Goal: Task Accomplishment & Management: Use online tool/utility

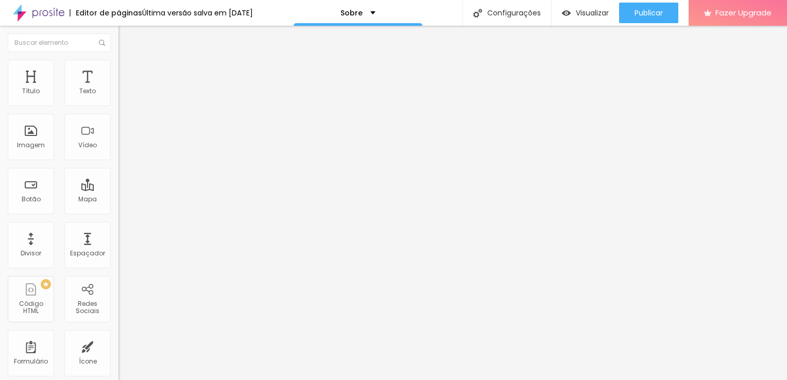
type input "32"
type input "15"
type input "14"
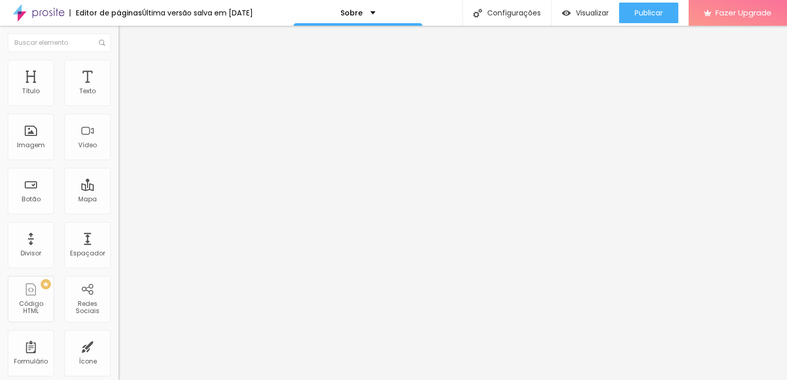
type input "14"
type input "15"
type input "24"
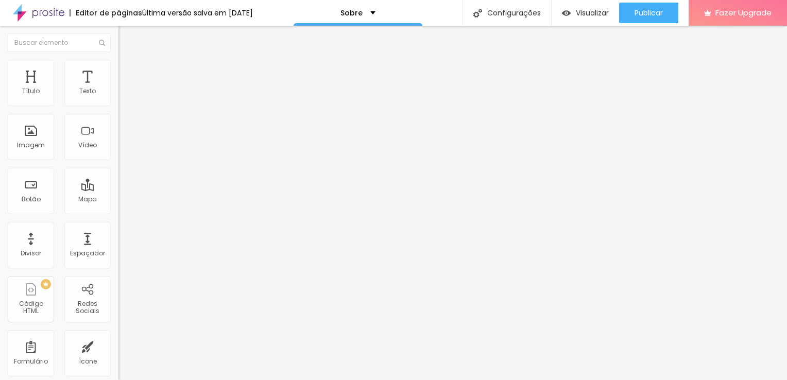
type input "28"
type input "33"
type input "39"
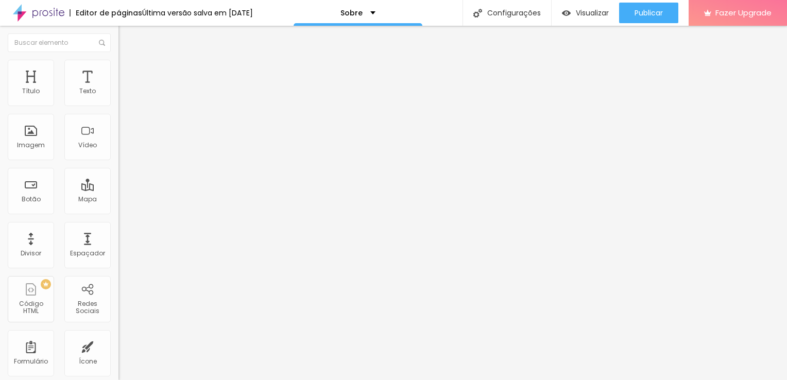
type input "39"
type input "41"
type input "46"
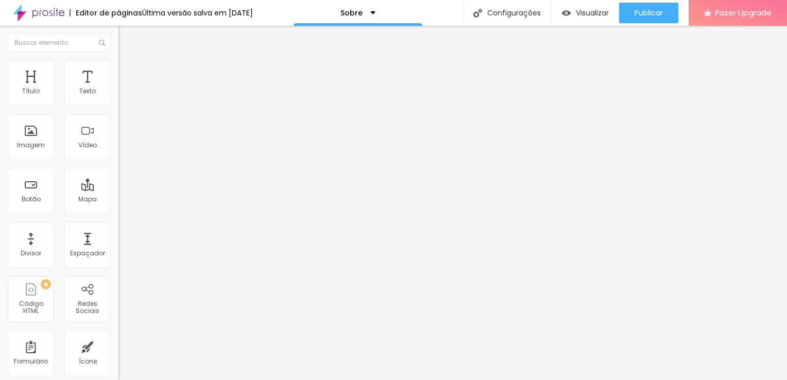
type input "52"
type input "57"
type input "58"
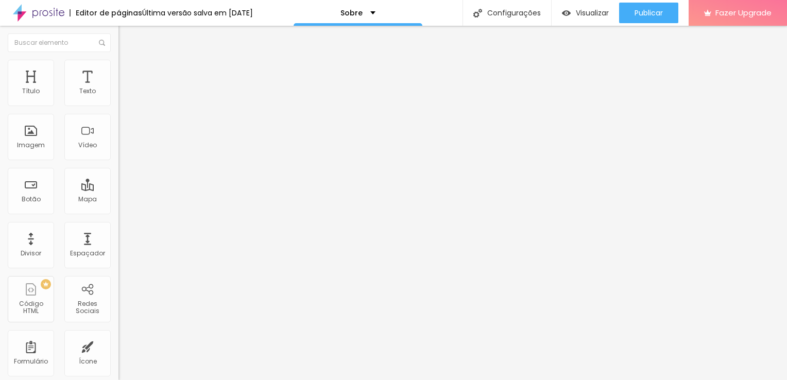
type input "58"
type input "60"
type input "61"
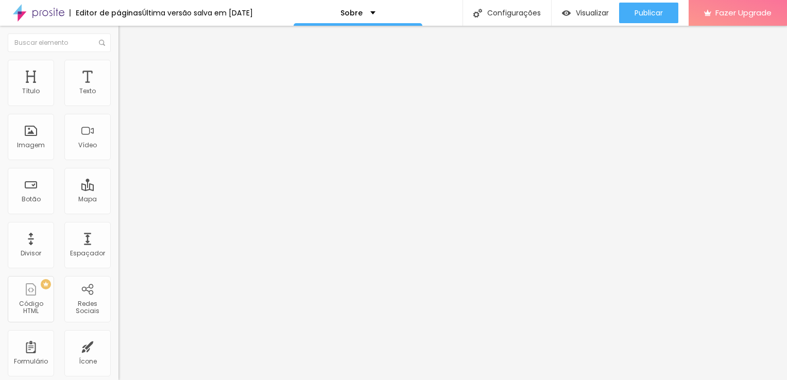
type input "62"
type input "60"
type input "59"
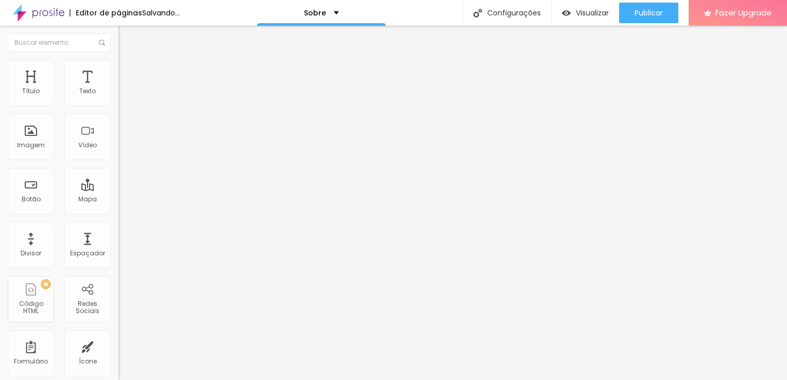
type input "59"
type input "50"
type input "49"
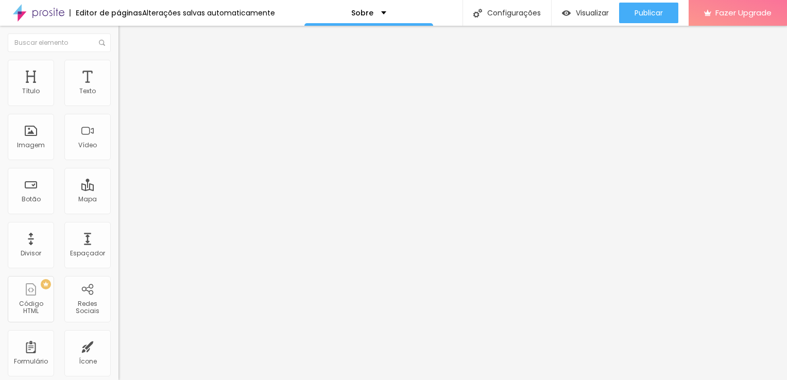
type input "48"
type input "46"
type input "45"
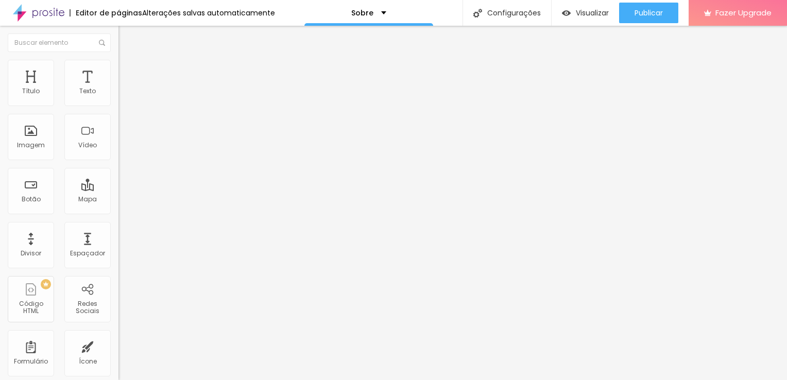
type input "45"
type input "44"
type input "43"
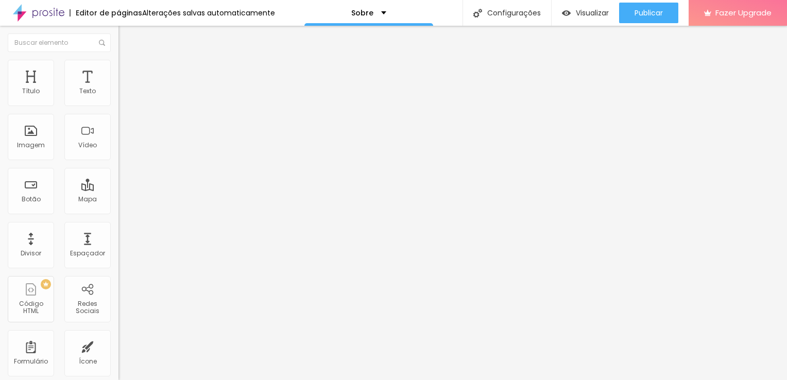
type input "42"
type input "41"
type input "40"
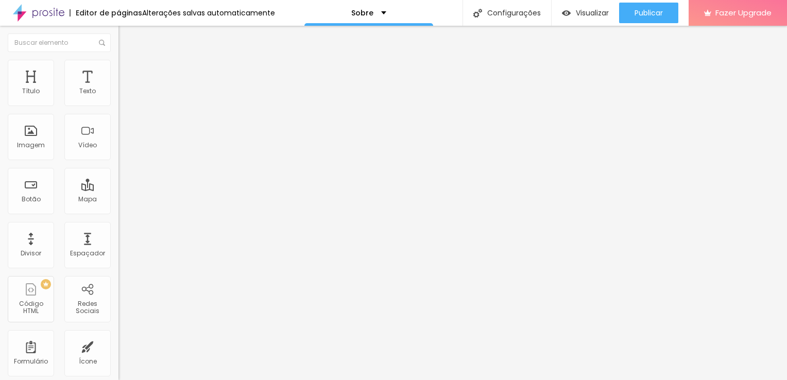
type input "40"
type input "39"
type input "38"
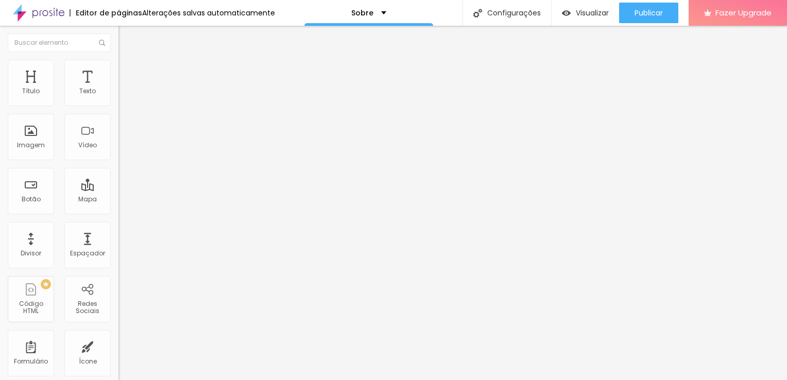
type input "38"
click at [119, 243] on input "range" at bounding box center [152, 247] width 66 height 8
click at [119, 94] on span "Encaixotado" at bounding box center [139, 89] width 40 height 9
click at [119, 110] on span "Completo" at bounding box center [134, 105] width 31 height 9
click at [127, 110] on span "Completo" at bounding box center [142, 105] width 31 height 9
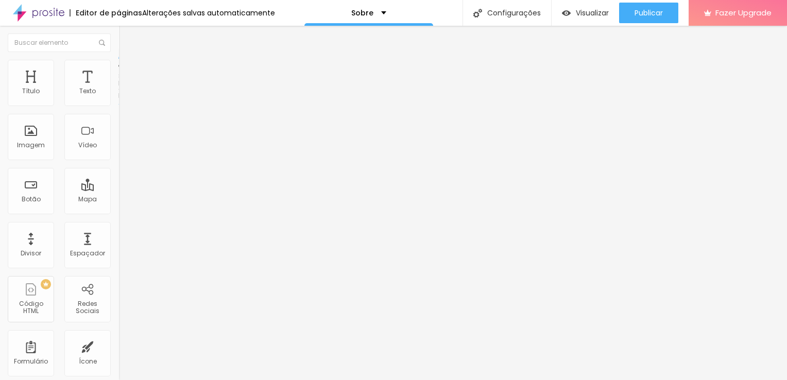
click at [119, 100] on span "Encaixotado" at bounding box center [139, 95] width 40 height 9
click at [119, 110] on span "Completo" at bounding box center [134, 105] width 31 height 9
click at [119, 94] on span "Completo" at bounding box center [134, 89] width 31 height 9
click at [119, 69] on ul "Conteúdo Estilo Avançado" at bounding box center [178, 64] width 119 height 31
click at [119, 69] on li "Estilo" at bounding box center [178, 65] width 119 height 10
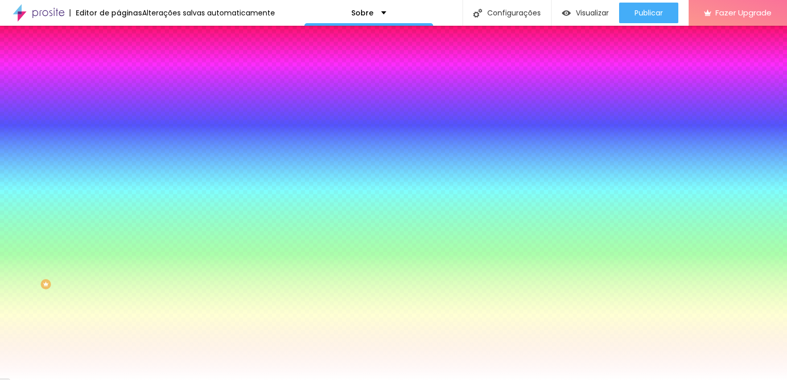
click at [119, 95] on span "Adicionar imagem" at bounding box center [152, 90] width 66 height 9
click at [119, 107] on span "Nenhum" at bounding box center [132, 102] width 27 height 9
click at [119, 122] on div "Parallax" at bounding box center [178, 119] width 119 height 6
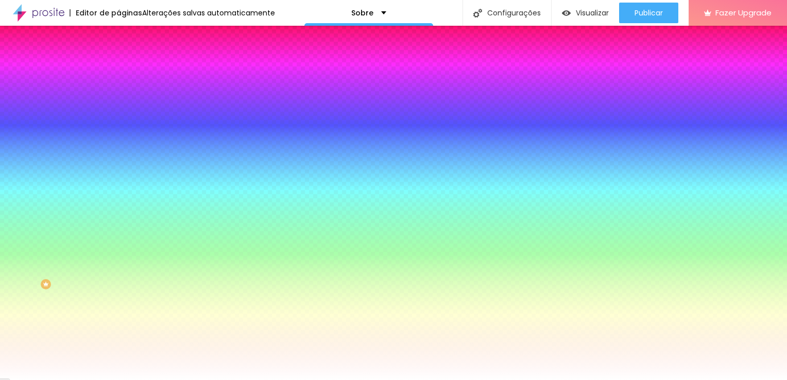
click at [119, 113] on span "Nenhum" at bounding box center [132, 109] width 27 height 9
click at [119, 185] on button "button" at bounding box center [126, 179] width 14 height 11
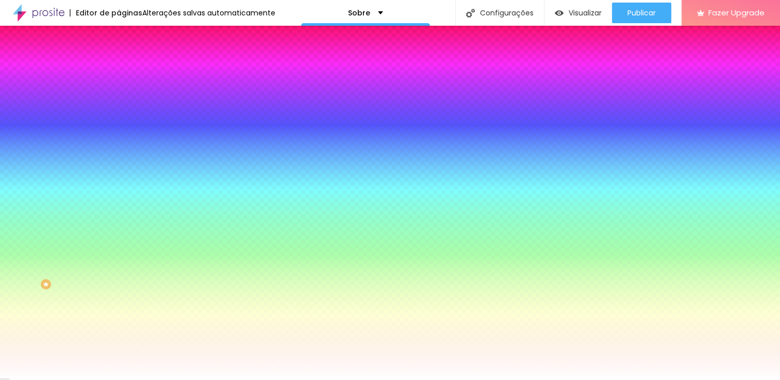
radio input "false"
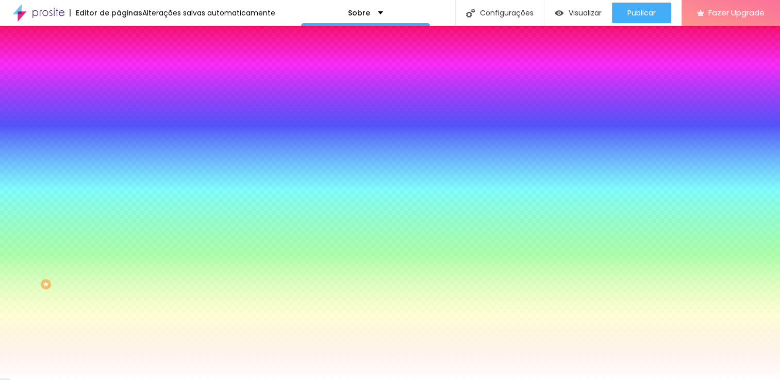
radio input "false"
radio input "true"
radio input "false"
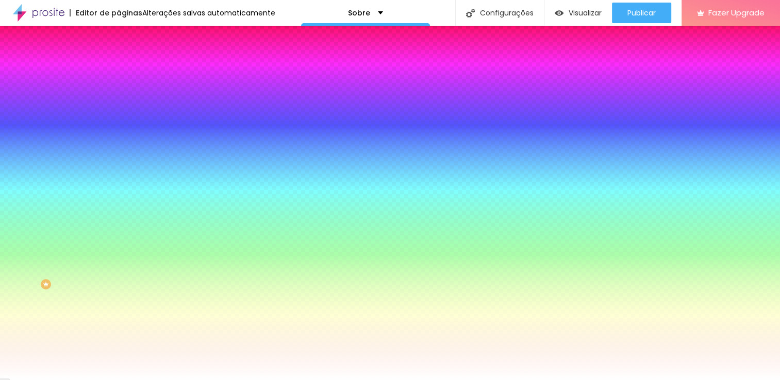
radio input "false"
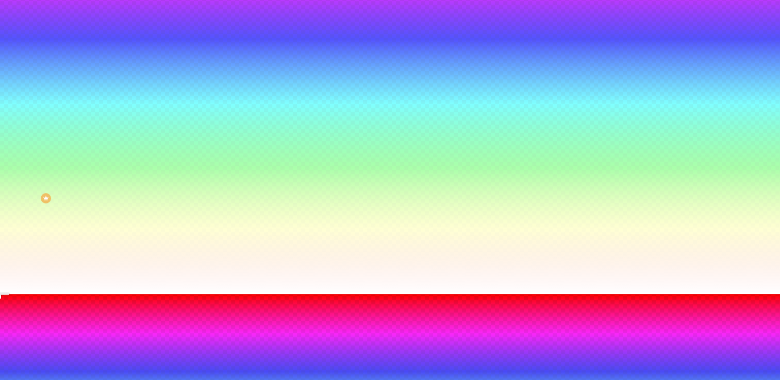
radio input "false"
radio input "true"
click at [14, 307] on button at bounding box center [7, 312] width 14 height 11
radio input "true"
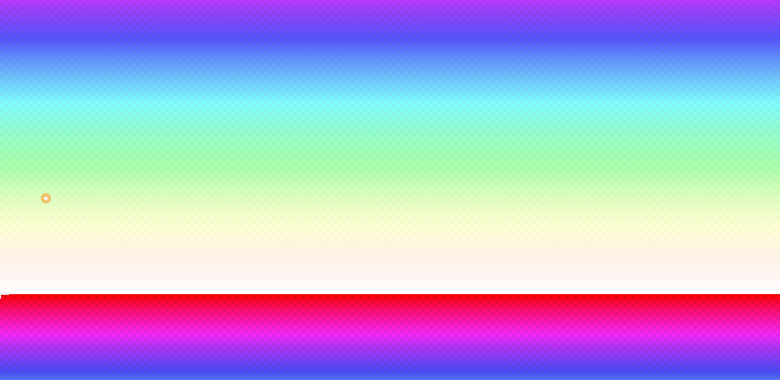
radio input "false"
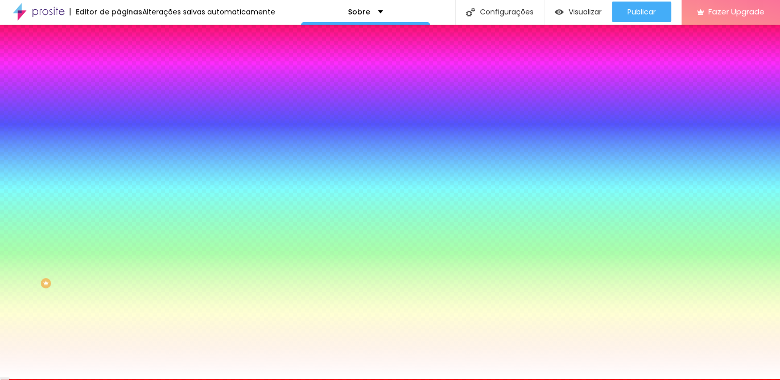
scroll to position [0, 0]
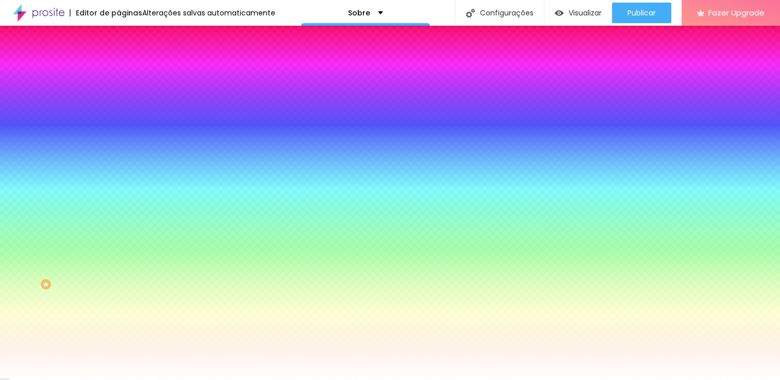
click at [83, 380] on div at bounding box center [390, 380] width 780 height 0
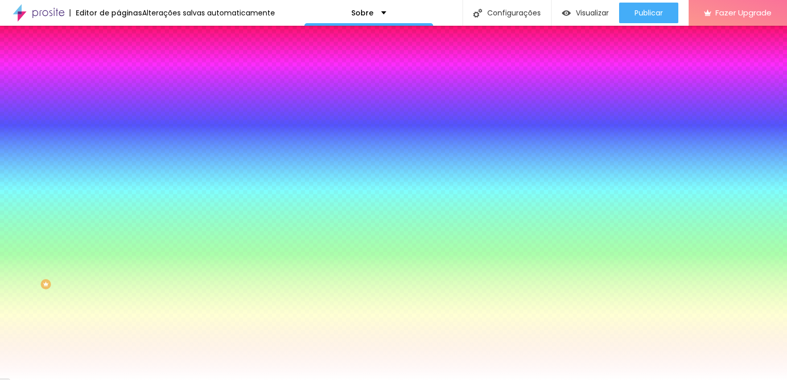
click at [123, 211] on icon "button" at bounding box center [126, 208] width 6 height 6
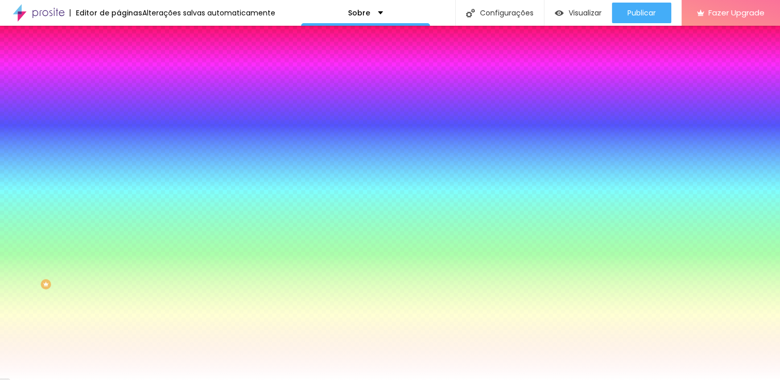
radio input "false"
radio input "true"
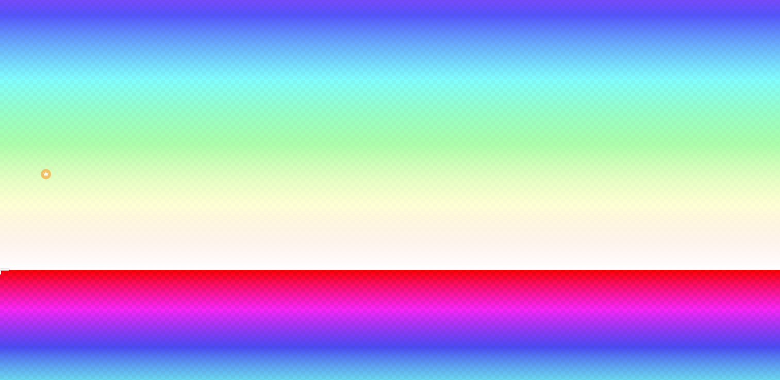
click at [218, 276] on div at bounding box center [390, 276] width 780 height 0
click at [22, 270] on div at bounding box center [390, 270] width 780 height 0
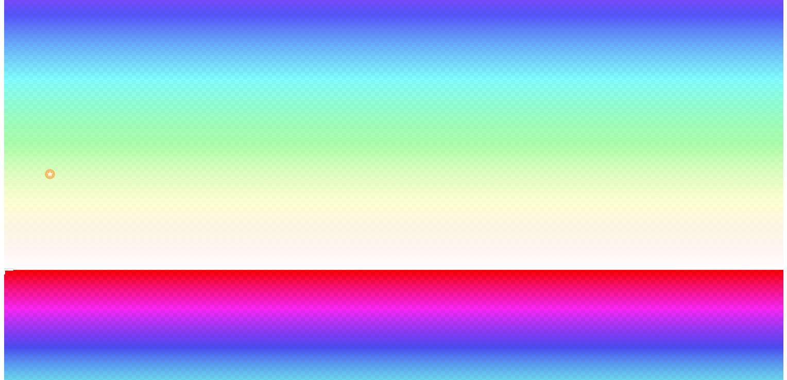
scroll to position [0, 0]
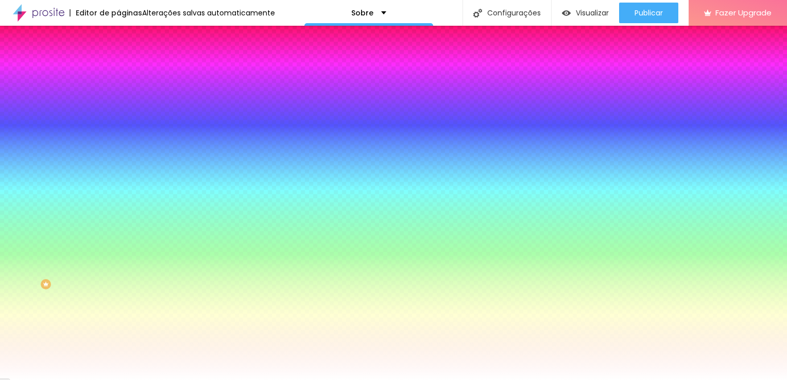
click at [123, 172] on icon "button" at bounding box center [126, 167] width 7 height 7
click at [119, 70] on img at bounding box center [123, 74] width 9 height 9
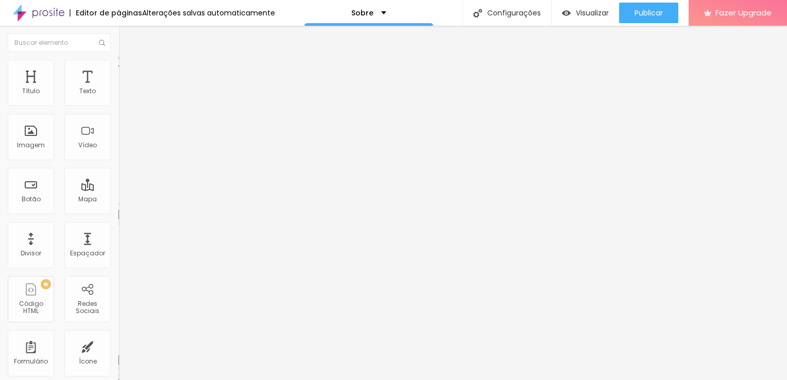
type input "5"
type input "10"
type input "15"
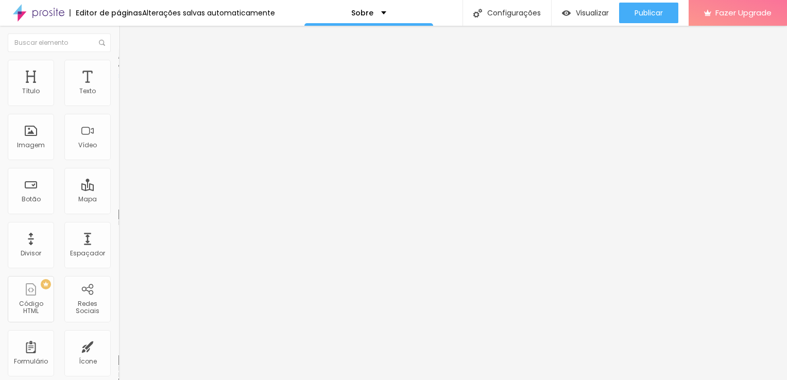
type input "15"
type input "20"
type input "25"
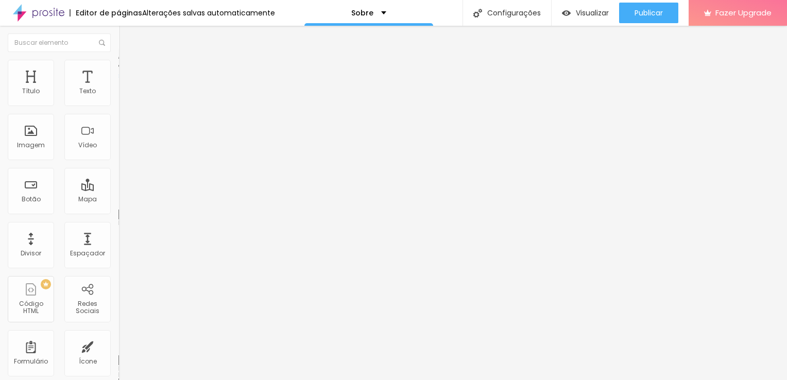
drag, startPoint x: 26, startPoint y: 99, endPoint x: 73, endPoint y: 110, distance: 48.1
type input "25"
click at [119, 200] on input "range" at bounding box center [152, 204] width 66 height 8
type input "234"
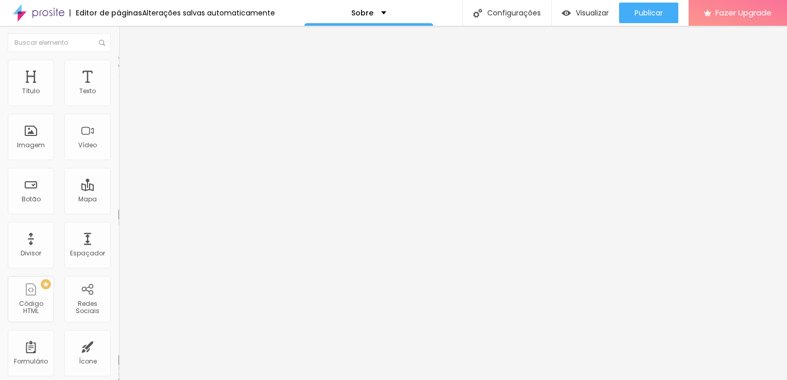
type input "244"
type input "284"
type input "289"
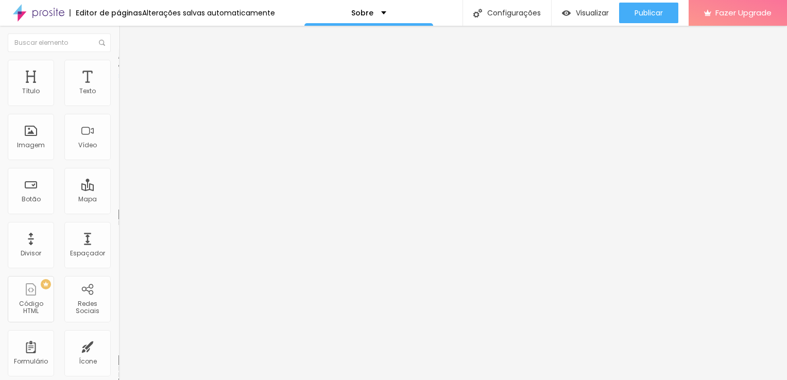
type input "289"
type input "299"
type input "314"
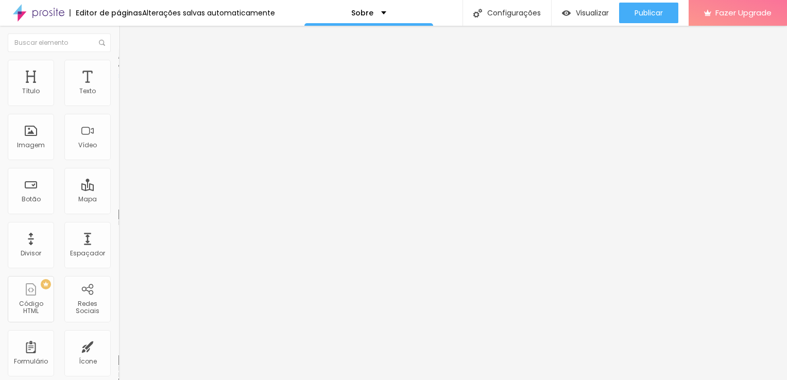
type input "324"
type input "334"
type input "349"
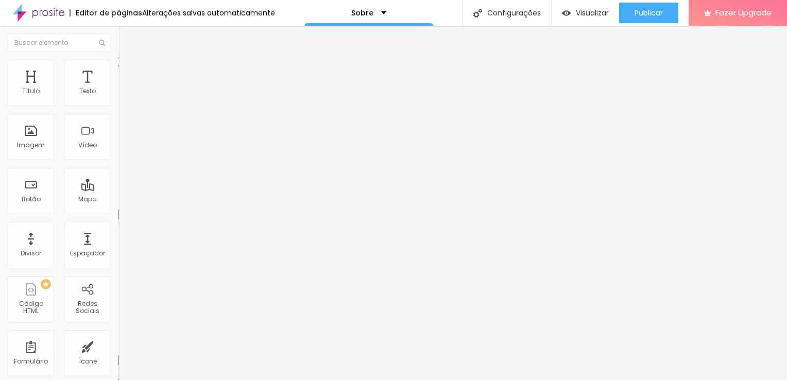
type input "349"
type input "359"
type input "364"
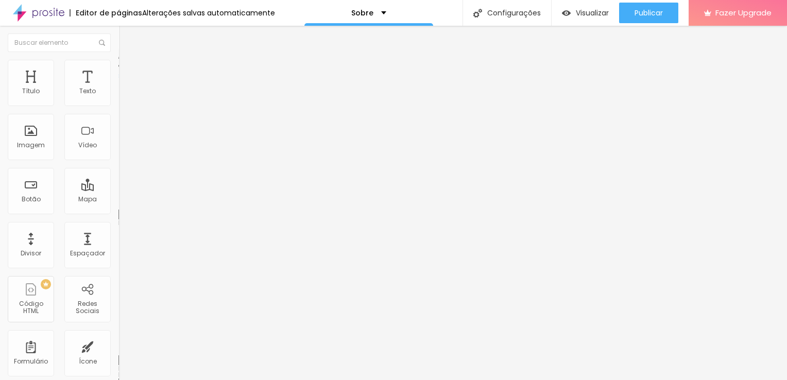
type input "354"
type input "349"
type input "334"
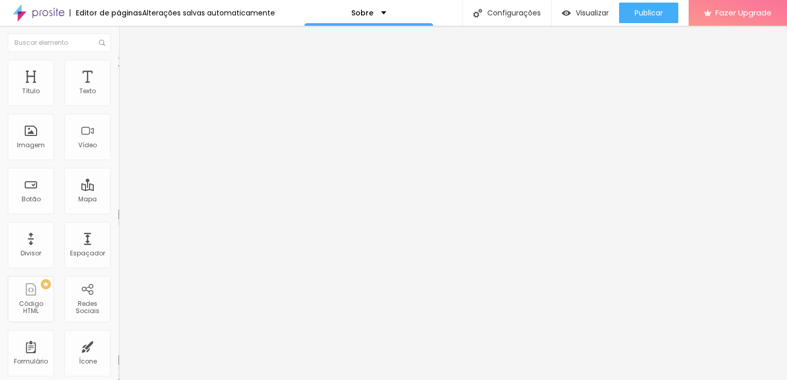
type input "334"
type input "329"
type input "314"
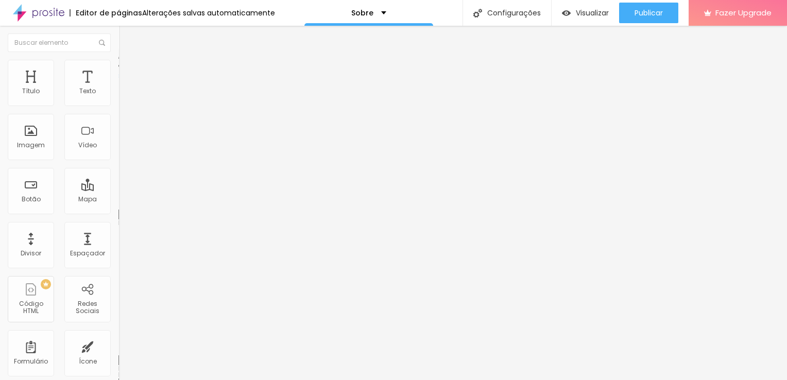
type input "299"
type input "269"
type input "249"
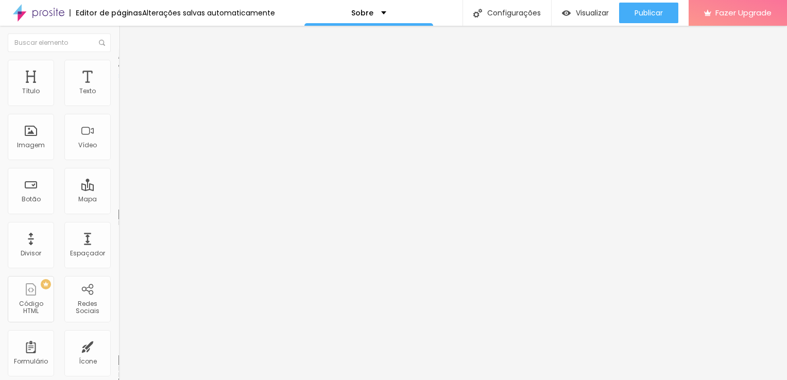
type input "249"
type input "229"
type input "194"
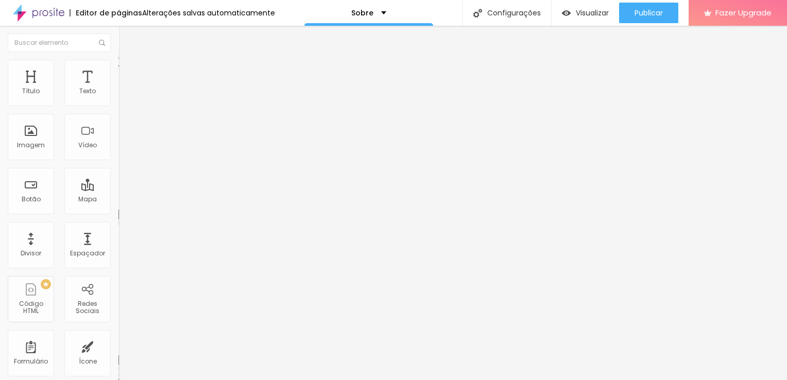
type input "184"
type input "149"
type input "139"
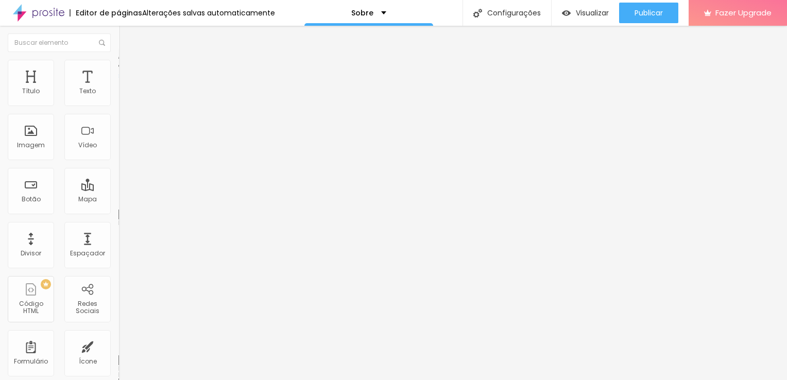
type input "139"
type input "130"
type input "120"
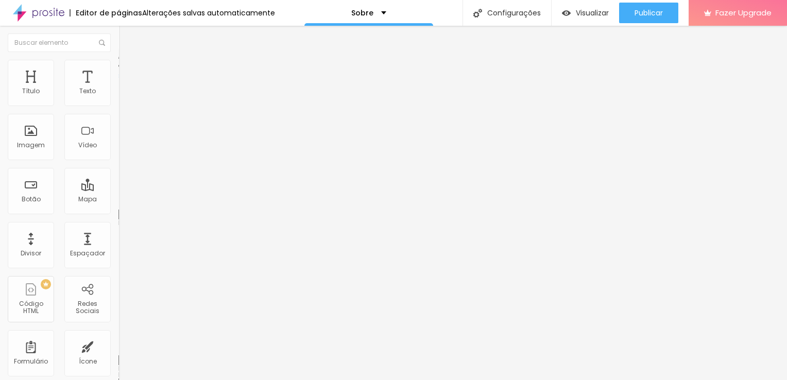
type input "115"
type input "105"
type input "95"
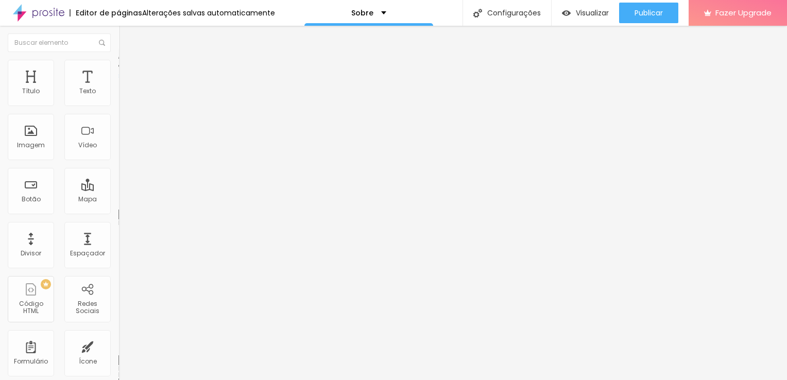
type input "95"
type input "85"
type input "70"
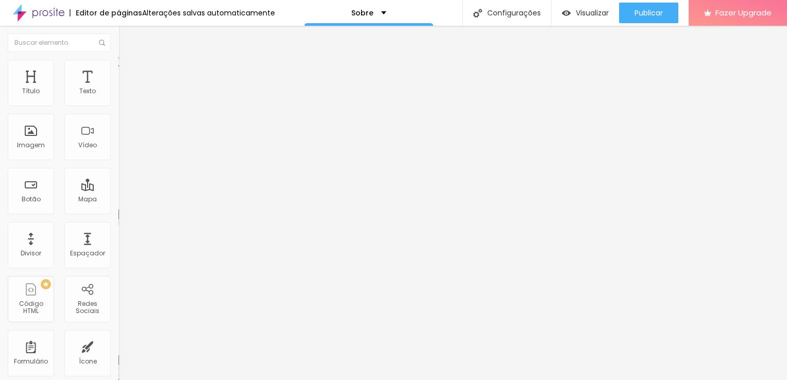
type input "55"
type input "50"
type input "35"
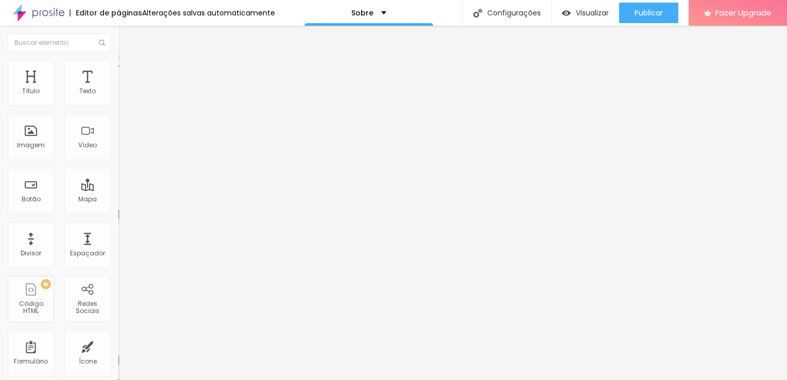
type input "35"
type input "25"
type input "15"
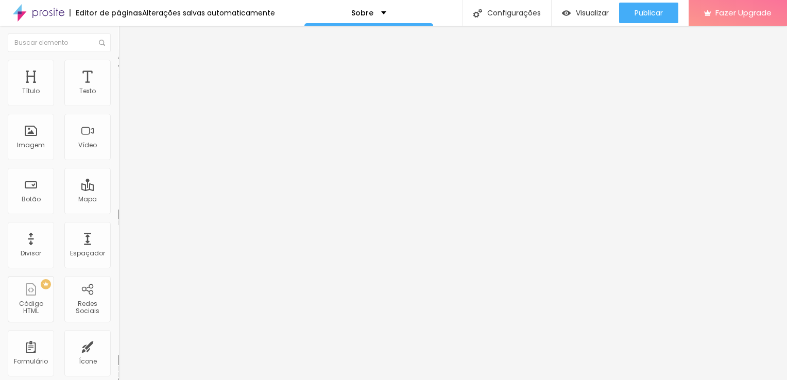
type input "0"
type input "45"
type input "229"
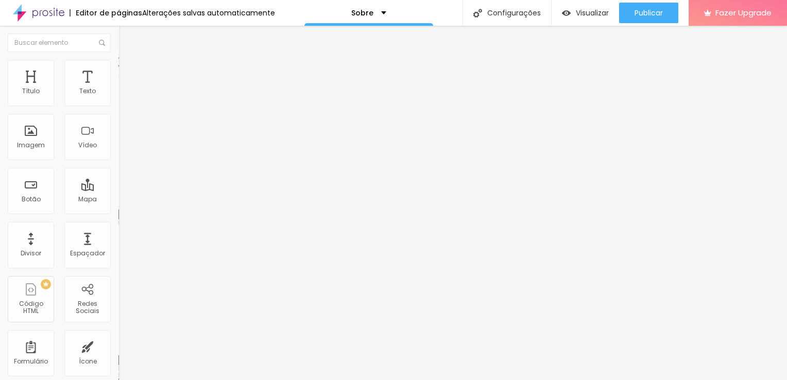
type input "229"
type input "349"
type input "359"
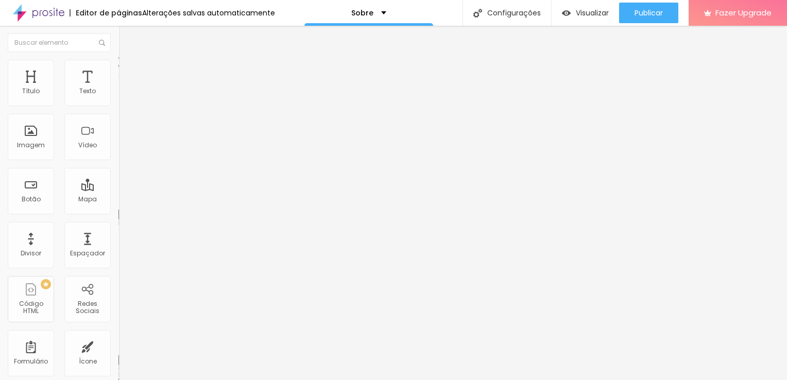
type input "374"
type input "379"
type input "389"
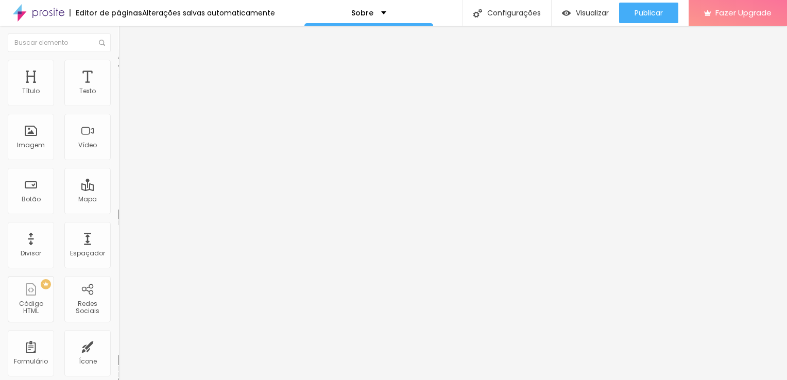
type input "389"
type input "404"
type input "418"
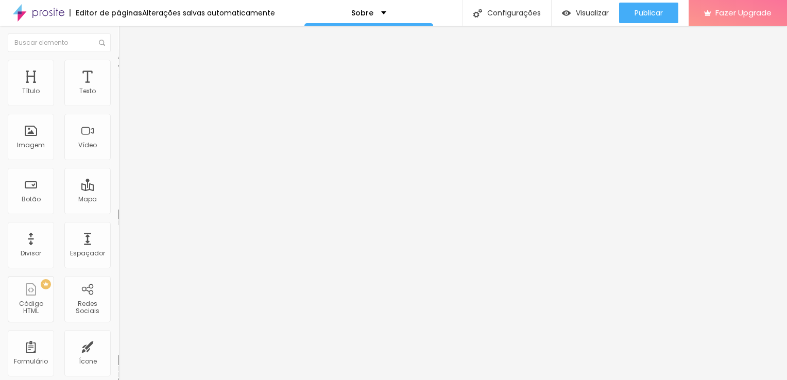
type input "428"
type input "448"
type input "463"
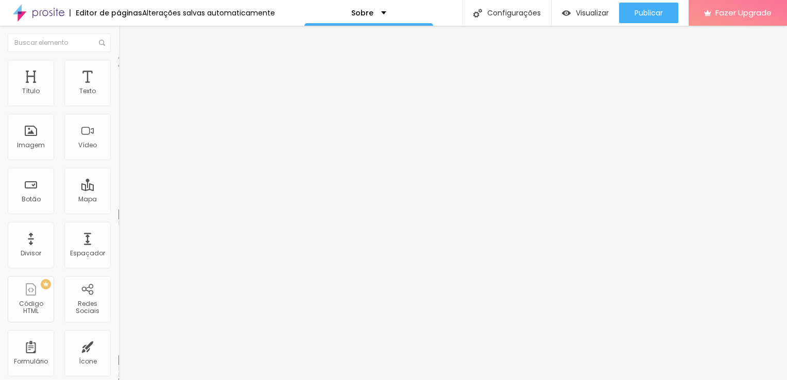
type input "463"
type input "478"
type input "500"
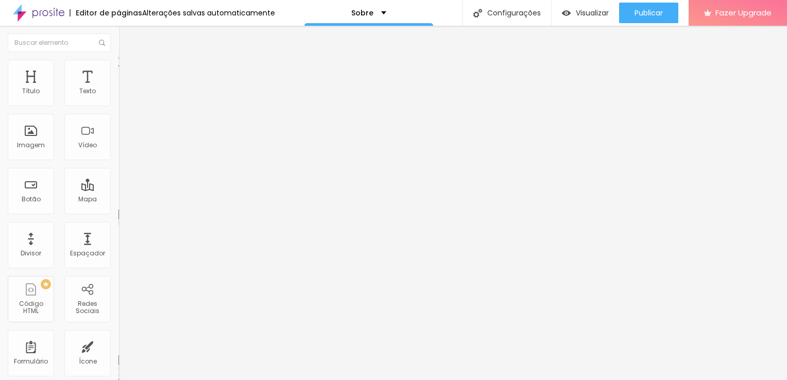
type input "493"
type input "463"
type input "414"
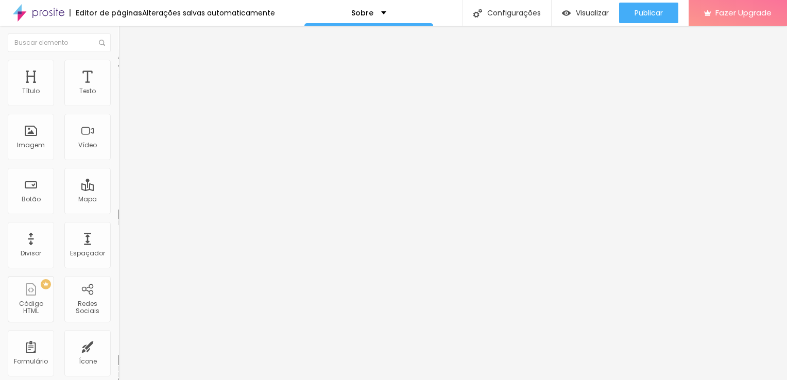
type input "414"
type input "384"
type input "374"
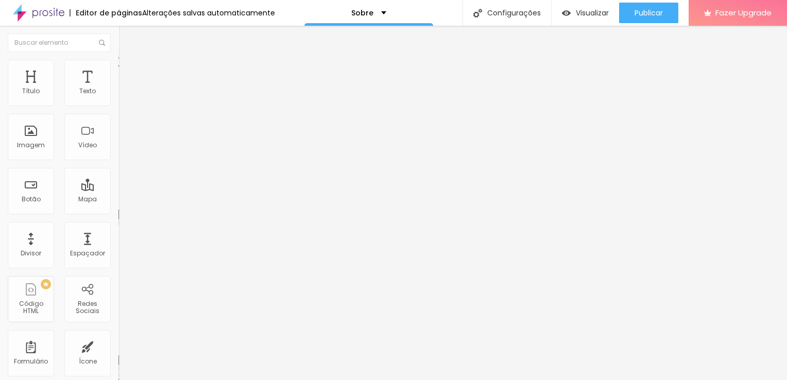
type input "364"
type input "349"
click at [119, 346] on input "range" at bounding box center [152, 350] width 66 height 8
click at [119, 57] on img at bounding box center [123, 53] width 9 height 9
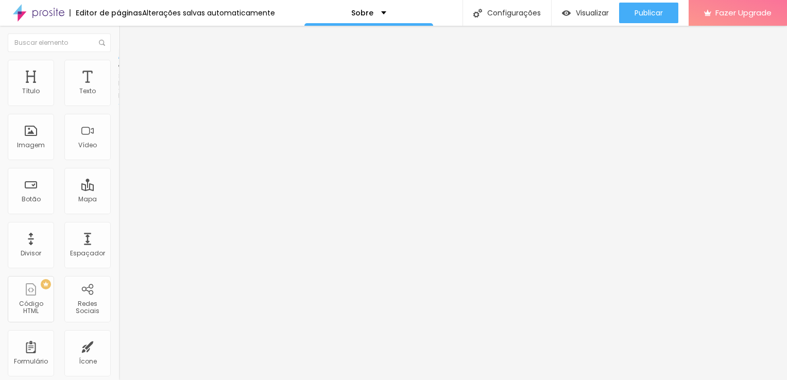
click at [119, 94] on span "Completo" at bounding box center [134, 89] width 31 height 9
click at [119, 42] on button "Editar Seção" at bounding box center [178, 38] width 119 height 24
click at [34, 151] on div "Imagem" at bounding box center [31, 137] width 46 height 46
click at [38, 105] on div "Título" at bounding box center [31, 83] width 46 height 46
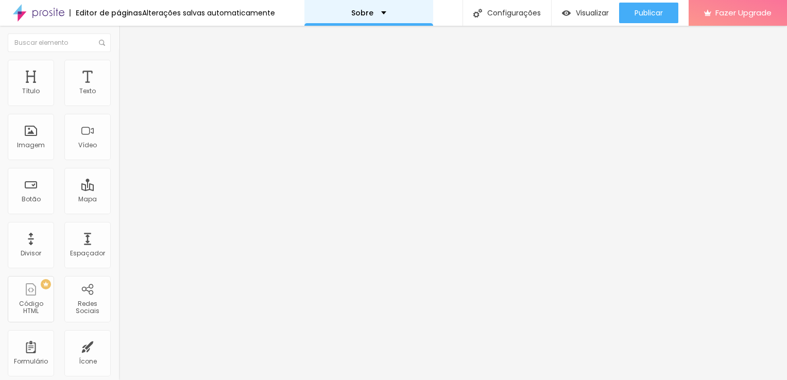
click at [382, 13] on div "Sobre" at bounding box center [369, 13] width 129 height 26
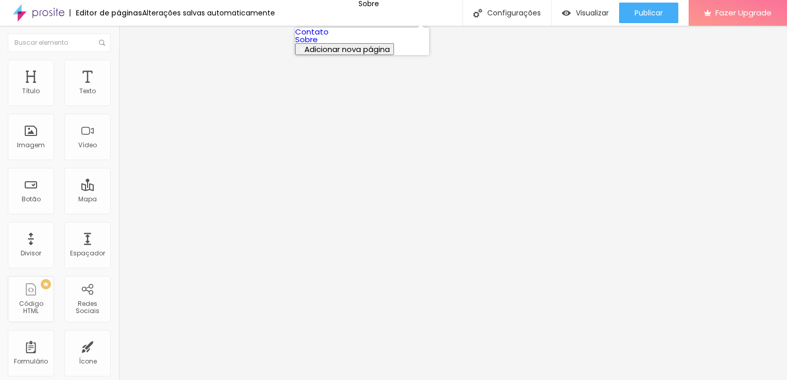
click at [380, 55] on span "Adicionar nova página" at bounding box center [348, 49] width 86 height 11
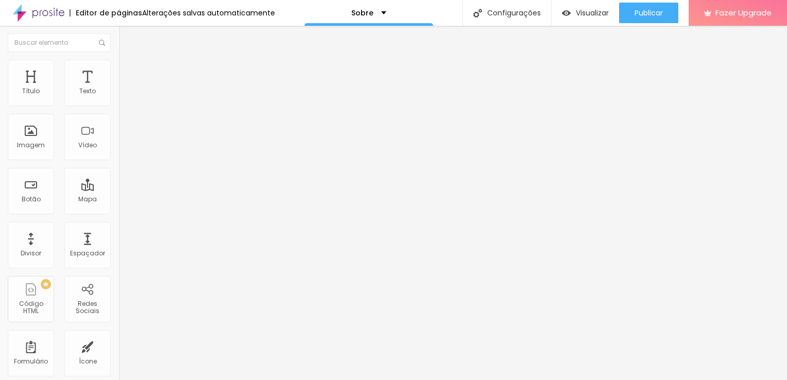
click at [119, 61] on li "Estilo" at bounding box center [178, 65] width 119 height 10
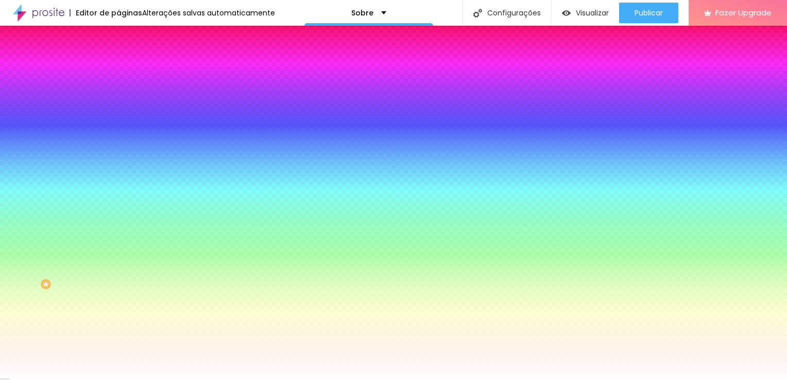
click at [175, 93] on img at bounding box center [178, 90] width 6 height 6
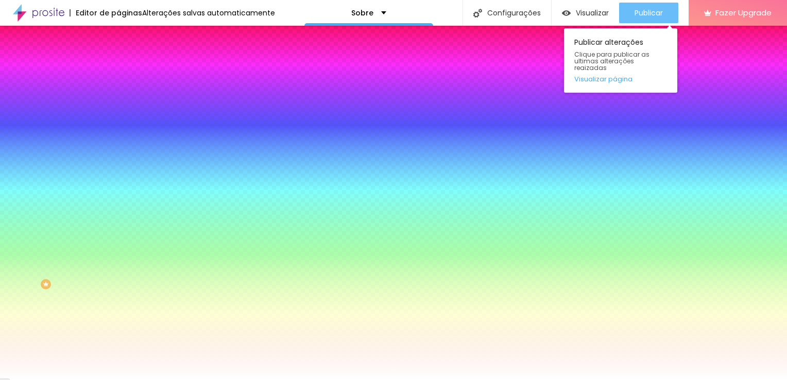
click at [647, 12] on span "Publicar" at bounding box center [649, 13] width 28 height 8
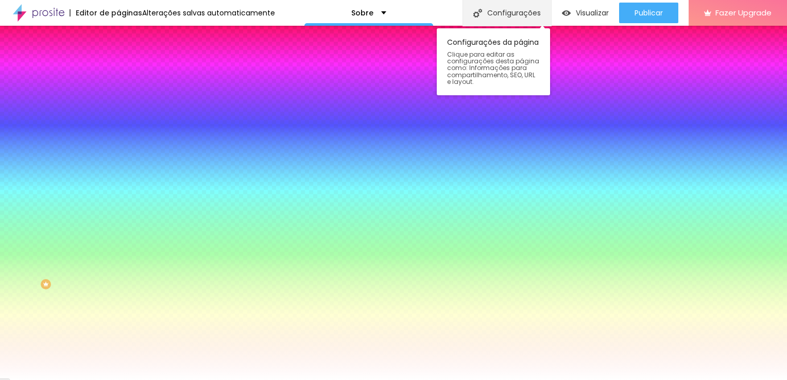
click at [477, 13] on img at bounding box center [478, 13] width 9 height 9
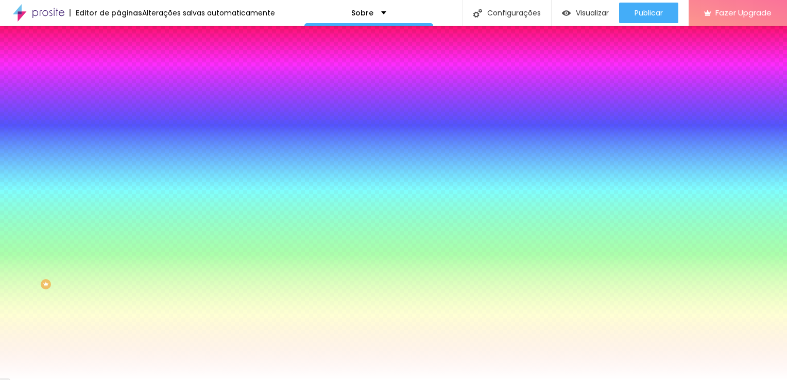
click at [383, 19] on div "Sobre" at bounding box center [369, 13] width 129 height 26
click at [51, 13] on img at bounding box center [39, 13] width 52 height 26
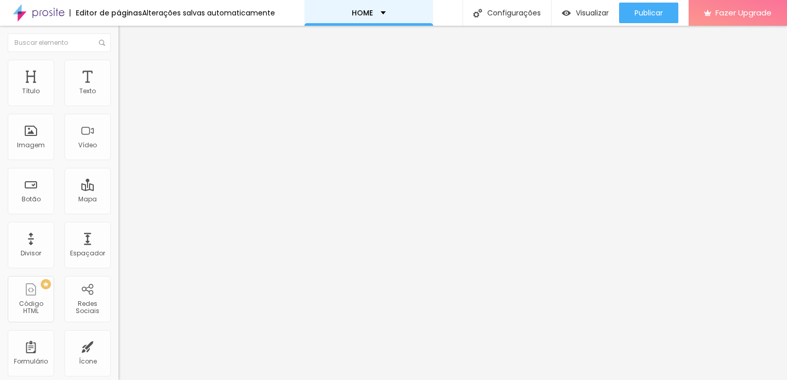
click at [381, 13] on div "HOME" at bounding box center [369, 12] width 34 height 7
click at [30, 98] on div "Título" at bounding box center [31, 83] width 46 height 46
click at [124, 148] on icon "button" at bounding box center [126, 146] width 4 height 4
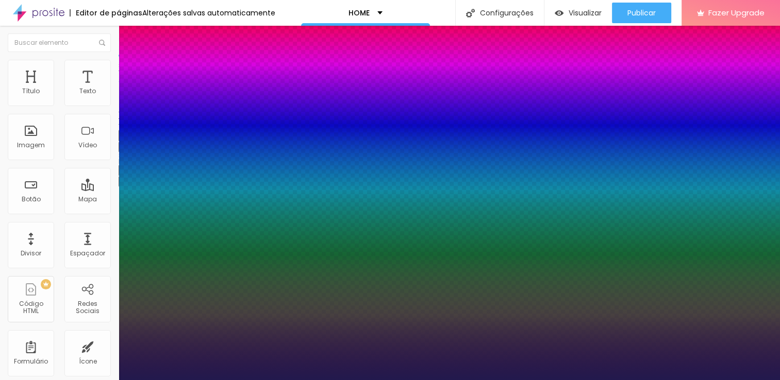
type input "1"
select select "Assistant"
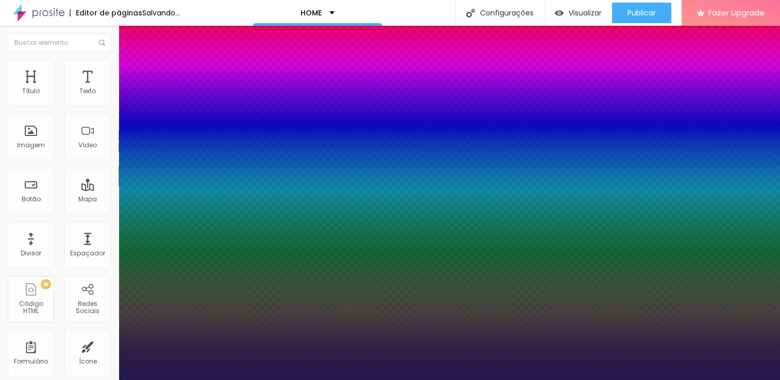
type input "1"
select select "AveriaLibre"
type input "1"
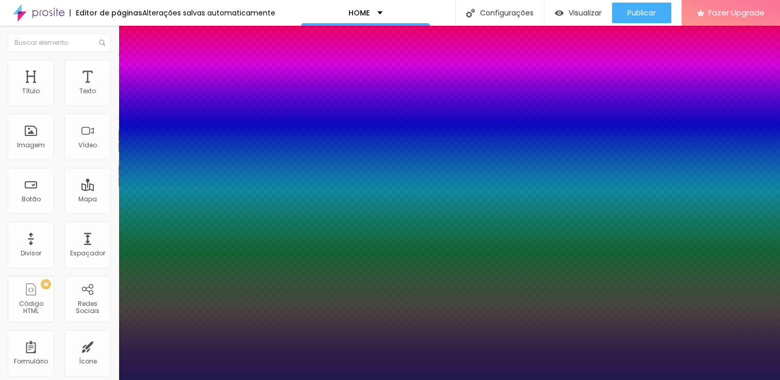
select select "CutiveMono"
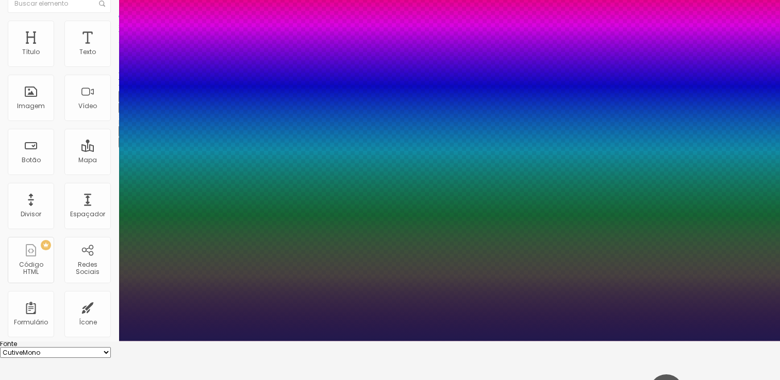
scroll to position [40, 0]
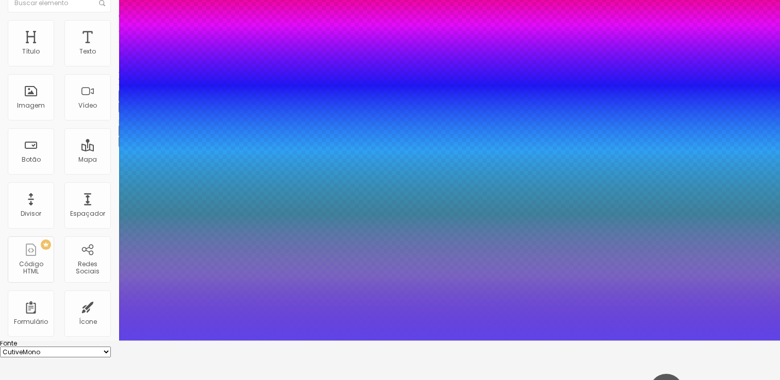
click at [191, 341] on div at bounding box center [390, 150] width 780 height 380
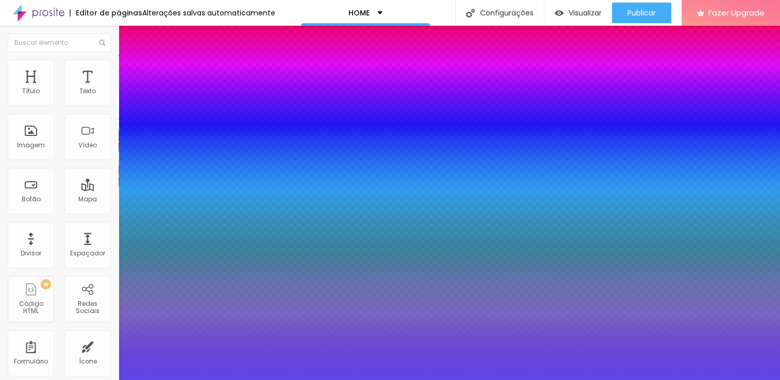
scroll to position [93, 0]
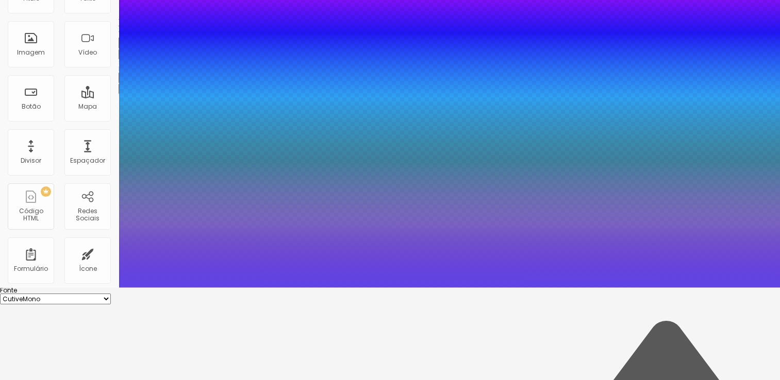
type input "1"
type input "#5F44E7"
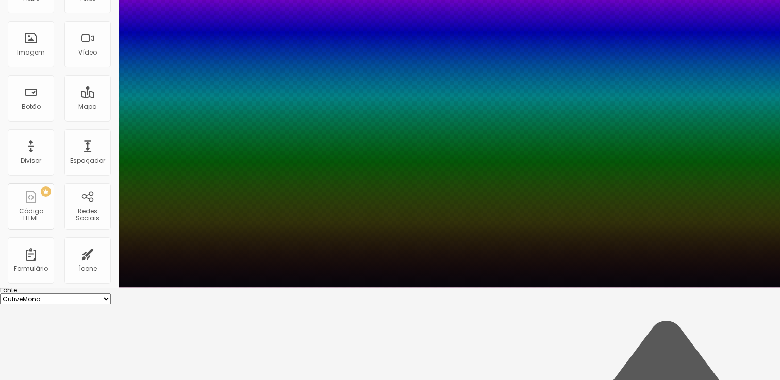
click at [175, 288] on div at bounding box center [390, 97] width 780 height 380
type input "1"
type input "#07060C"
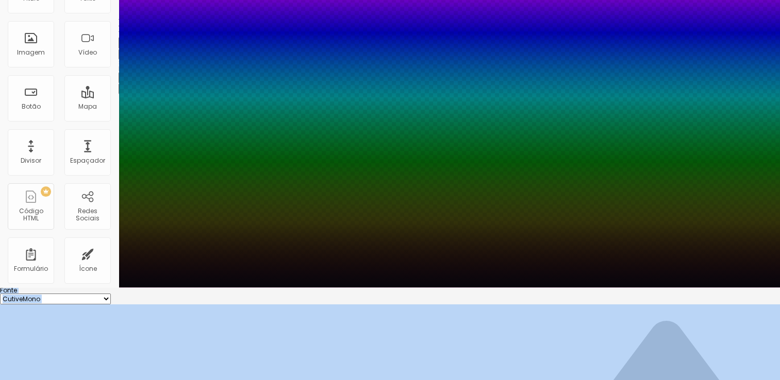
type input "1"
type input "#000000"
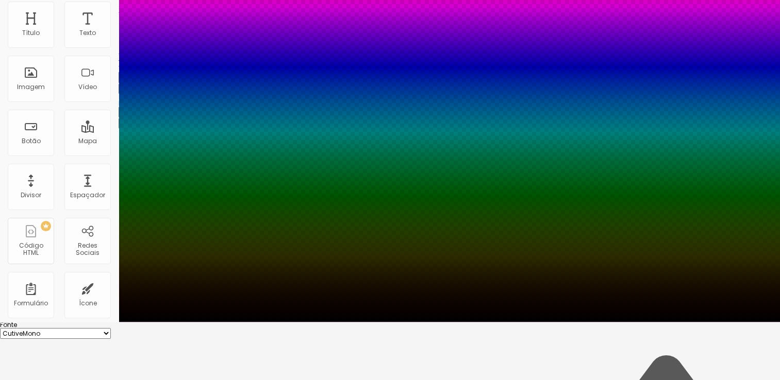
scroll to position [96, 0]
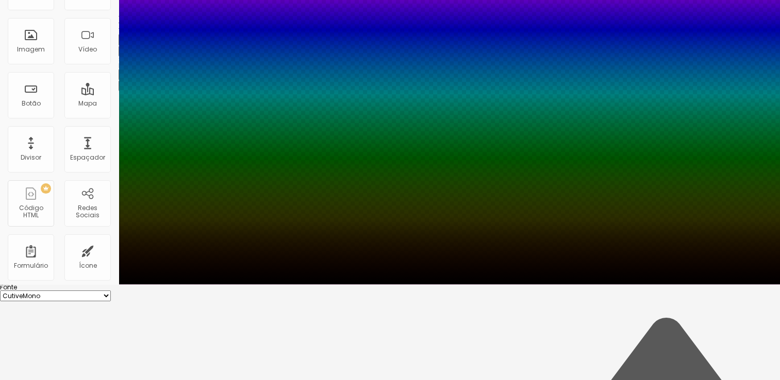
type input "1"
click at [56, 284] on div at bounding box center [390, 284] width 780 height 0
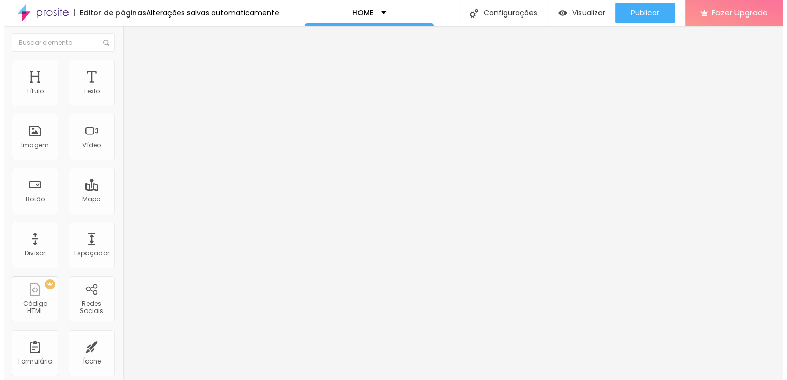
scroll to position [0, 0]
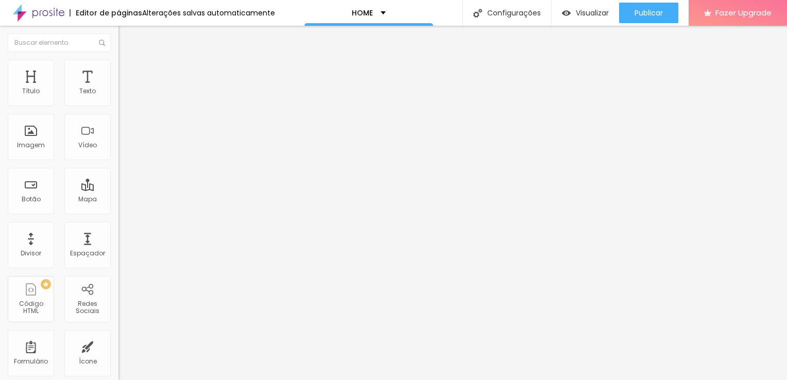
click at [119, 64] on img at bounding box center [123, 64] width 9 height 9
click at [119, 190] on div at bounding box center [178, 194] width 119 height 9
type input "13"
type input "22"
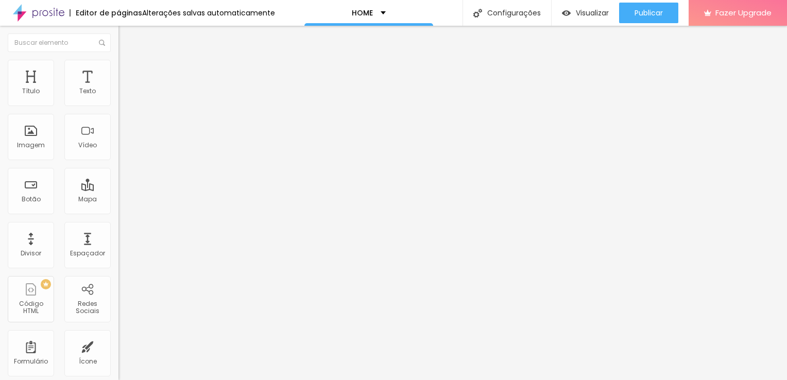
type input "22"
type input "34"
type input "35"
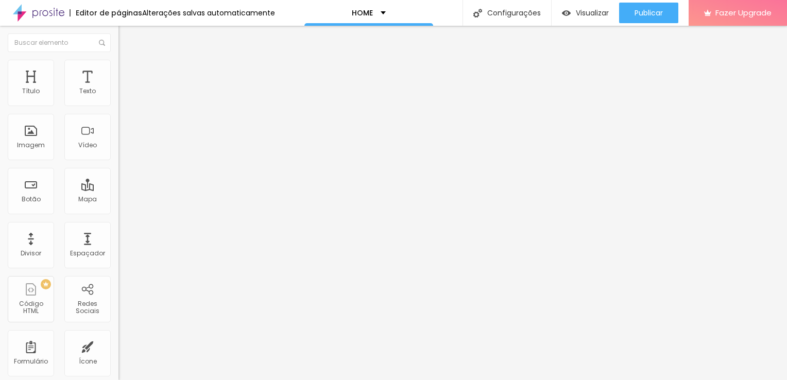
type input "37"
type input "42"
type input "48"
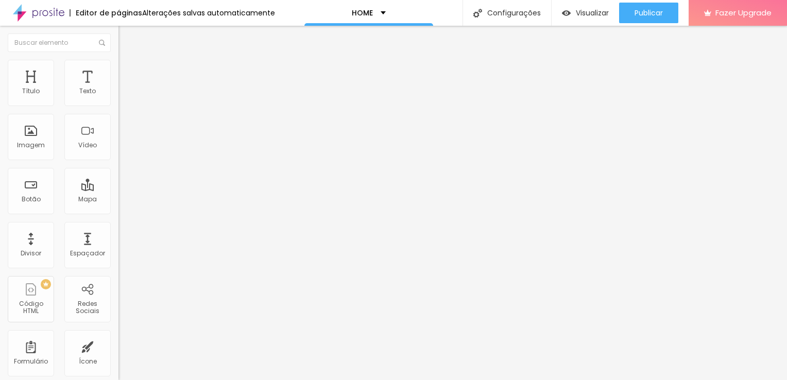
type input "48"
type input "49"
type input "46"
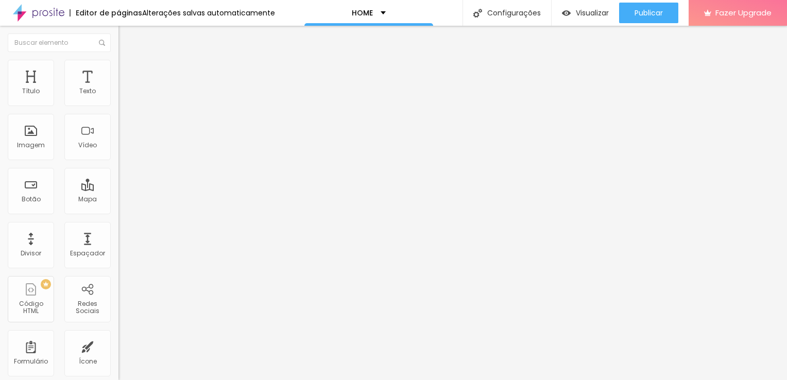
type input "45"
type input "38"
type input "37"
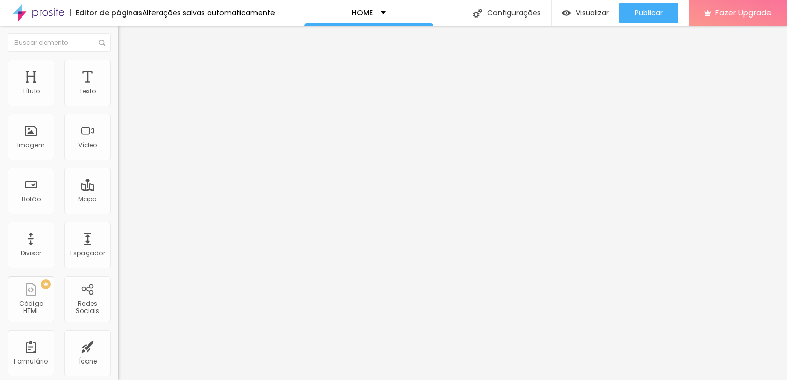
type input "37"
drag, startPoint x: 29, startPoint y: 101, endPoint x: 44, endPoint y: 104, distance: 15.7
type input "37"
click at [119, 190] on input "range" at bounding box center [152, 194] width 66 height 8
click at [128, 61] on span "Estilo" at bounding box center [136, 56] width 16 height 9
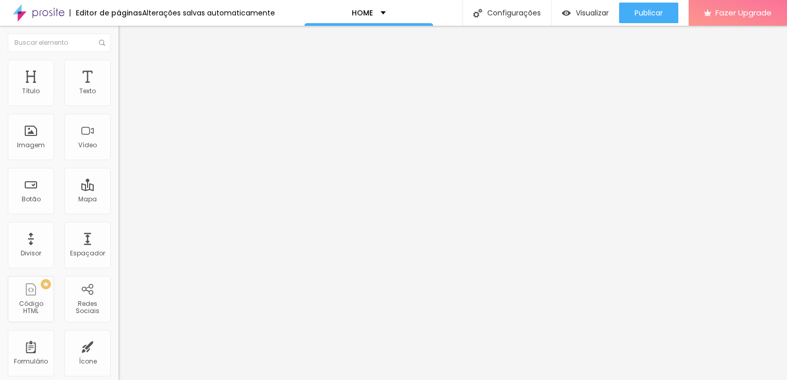
click at [119, 153] on button "button" at bounding box center [126, 147] width 14 height 11
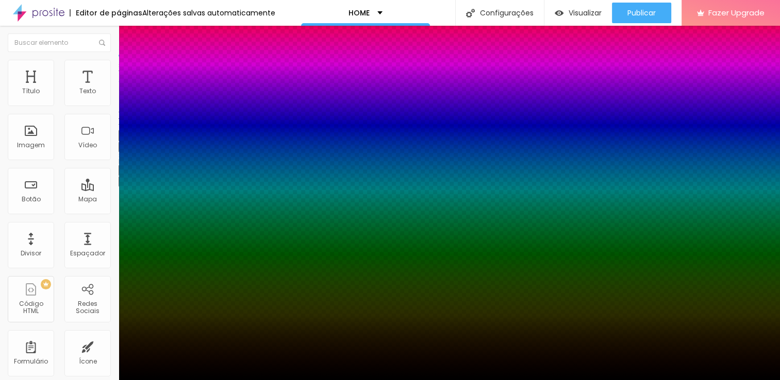
type input "1"
select select "CrimsonTextBold"
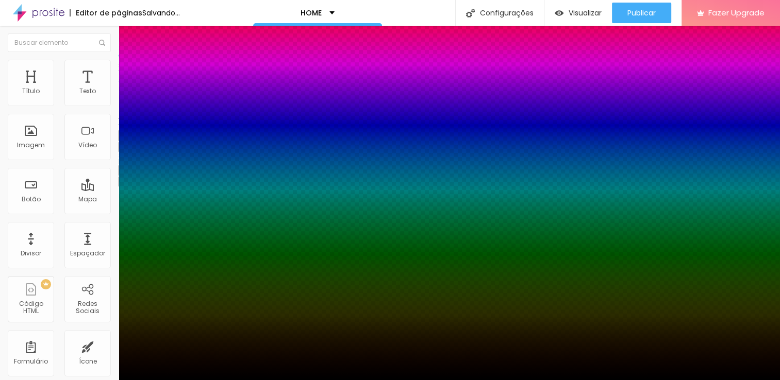
type input "1"
select select "Halant-Bold"
type input "1"
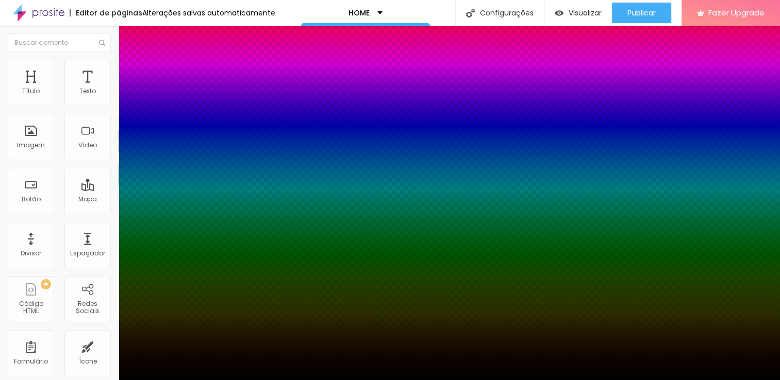
select select "IBMPlexMono-Bold"
type input "1"
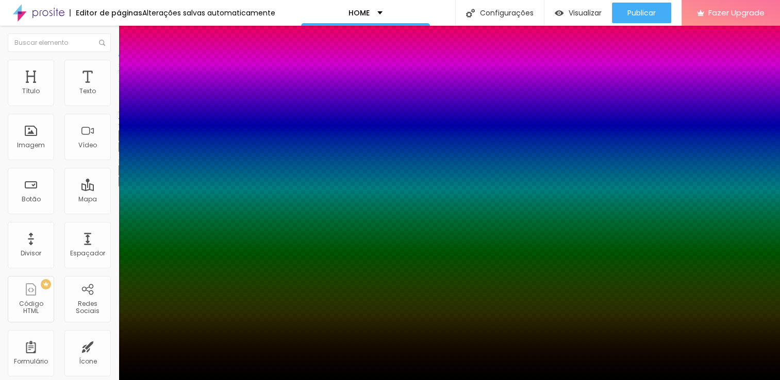
click at [68, 380] on div at bounding box center [390, 380] width 780 height 0
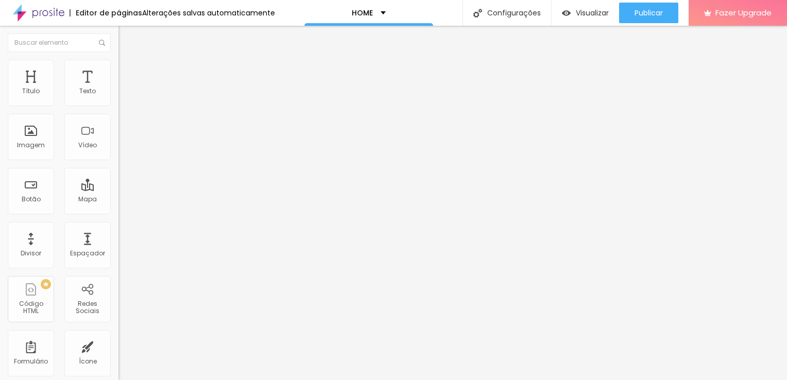
click at [119, 187] on button "button" at bounding box center [126, 181] width 14 height 11
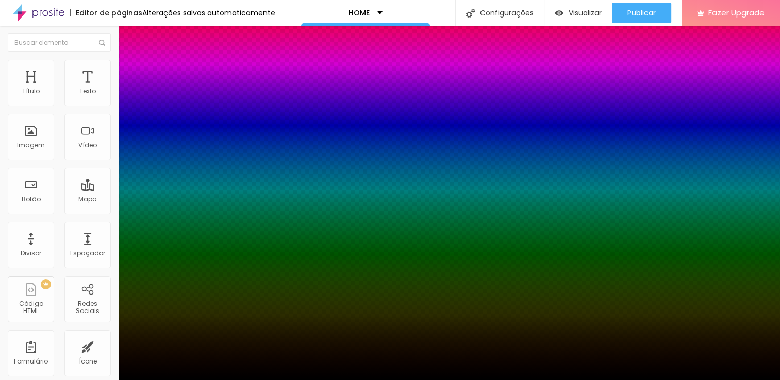
click at [183, 380] on div at bounding box center [390, 386] width 780 height 0
click at [190, 314] on div at bounding box center [390, 190] width 780 height 380
type input "3"
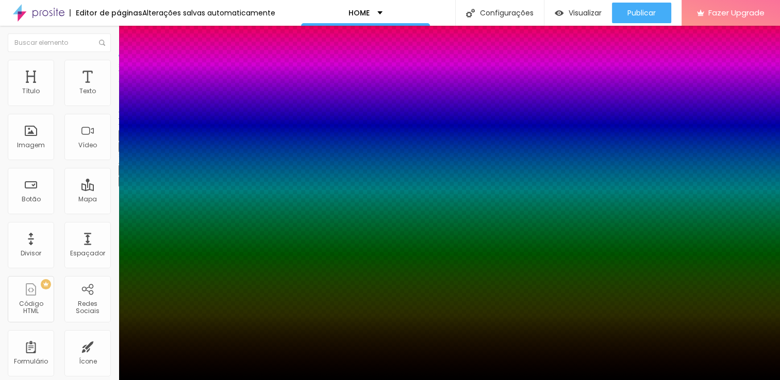
type input "-3"
type input "-6"
type input "-5"
type input "-7"
type input "-6"
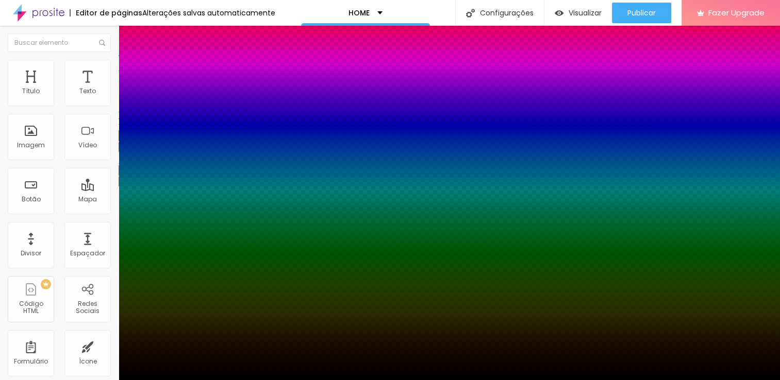
type input "-8"
type input "-7"
type input "-15"
type input "-8"
type input "-16"
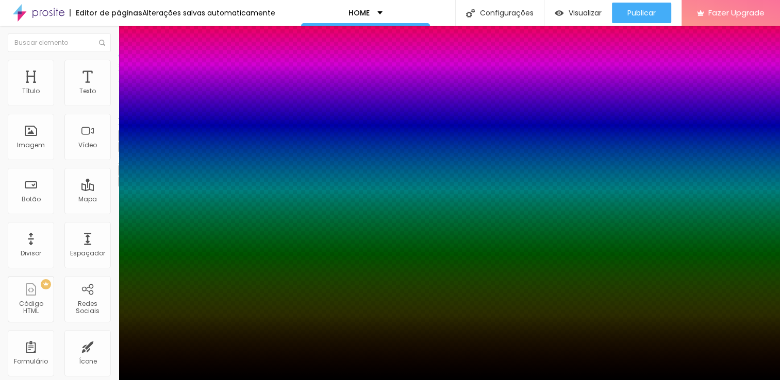
type input "-9"
type input "-4"
type input "-7"
type input "-3"
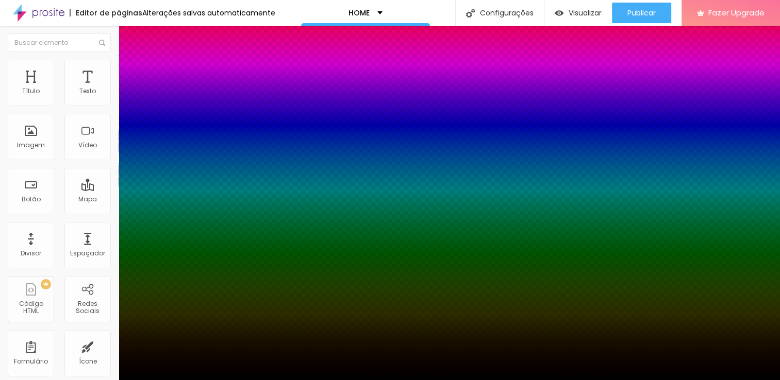
type input "-5"
type input "-1"
type input "-4"
type input "0"
type input "-3"
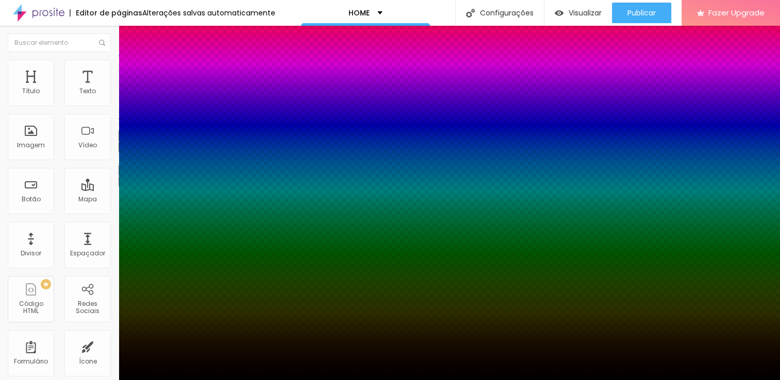
type input "1"
type input "-2"
type input "2"
type input "-1"
type input "5"
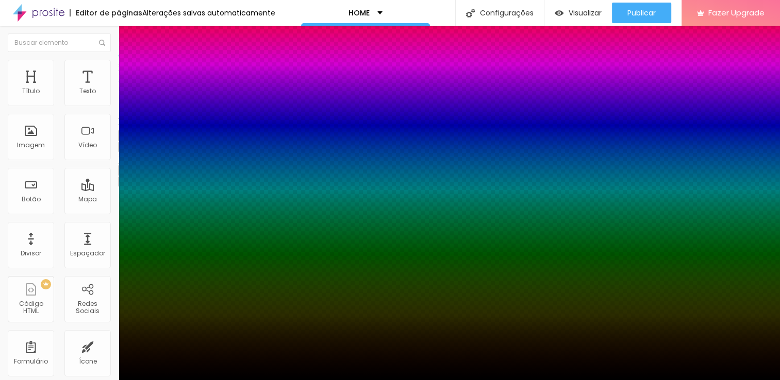
type input "1"
type input "6"
type input "0"
type input "17"
type input "2"
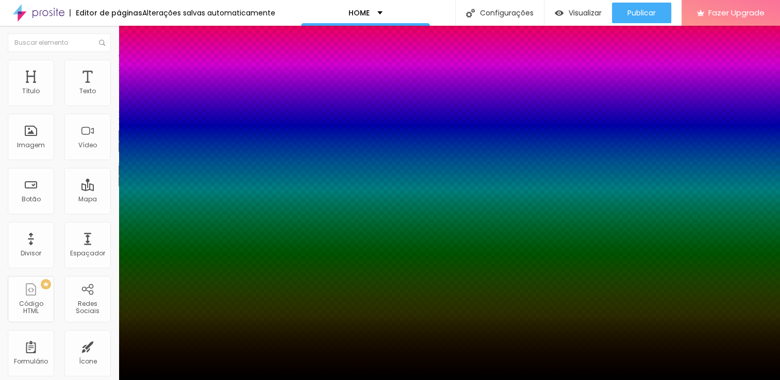
type input "3"
type input "1"
type input "-1"
type input "0"
type input "2"
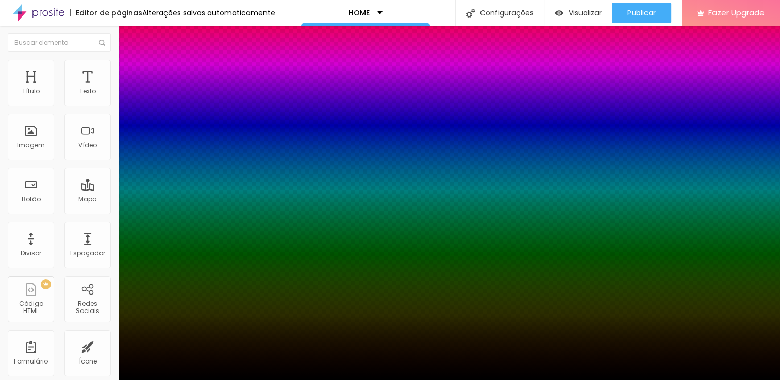
type input "16"
type input "28"
type input "37"
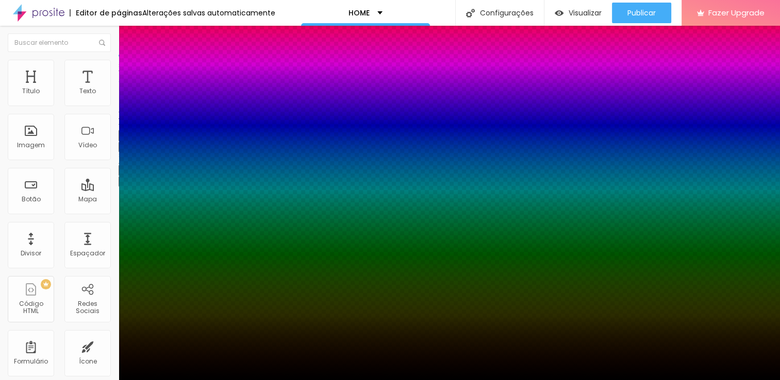
type input "37"
type input "48"
type input "50"
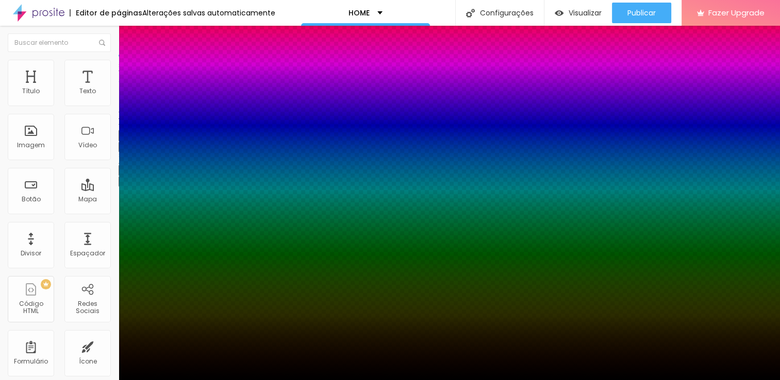
type input "51"
type input "53"
type input "57"
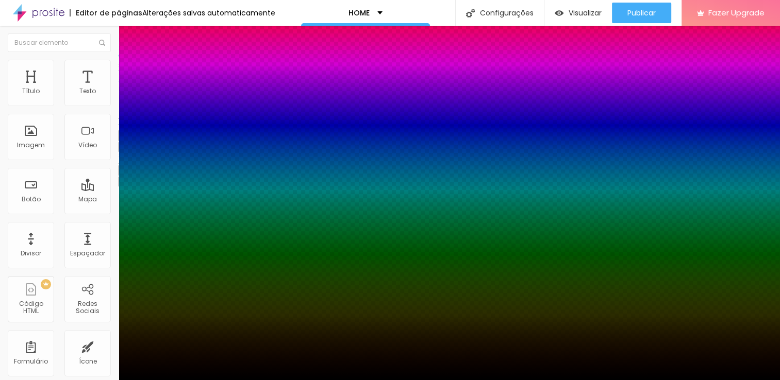
type input "57"
type input "58"
type input "62"
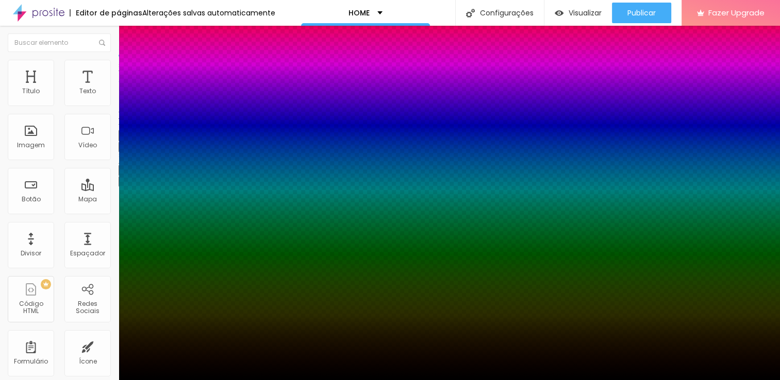
type input "69"
type input "71"
type input "58"
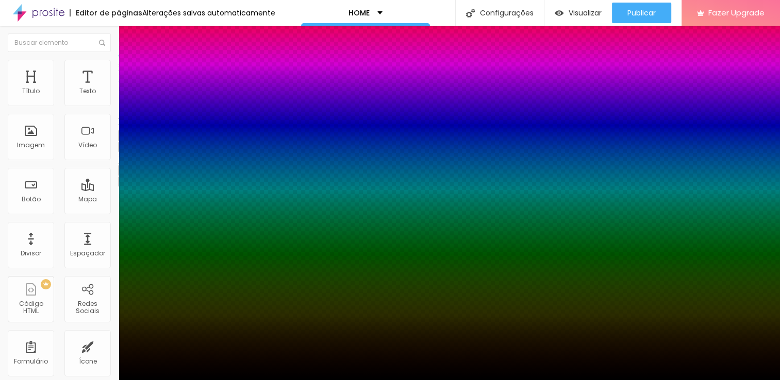
type input "58"
type input "9"
type input "2"
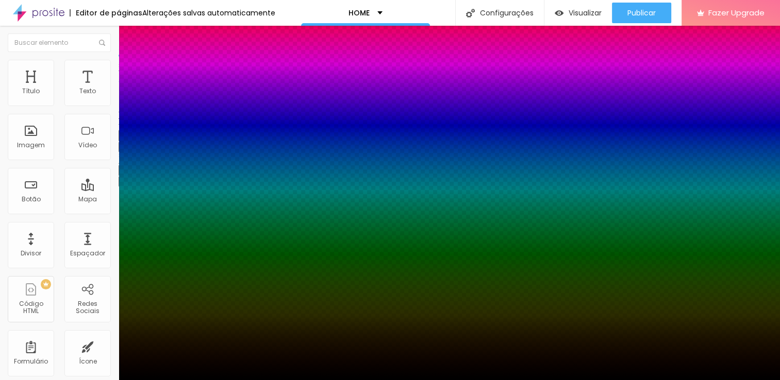
type input "0"
type input "12"
type input "21"
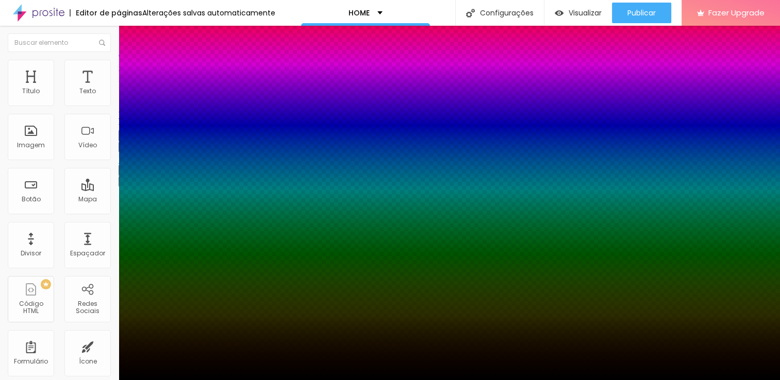
type input "21"
type input "35"
type input "44"
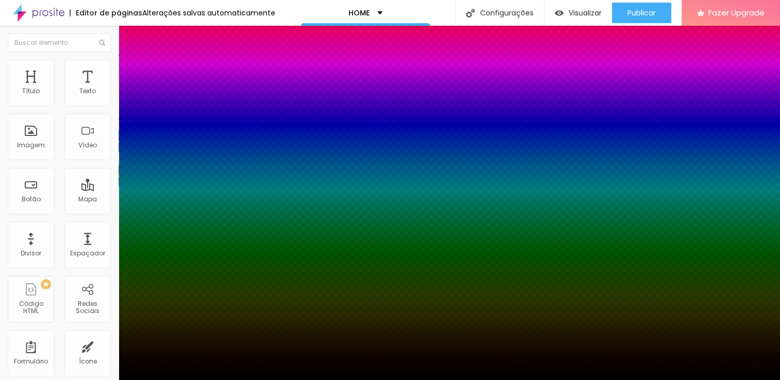
type input "53"
type input "64"
type input "76"
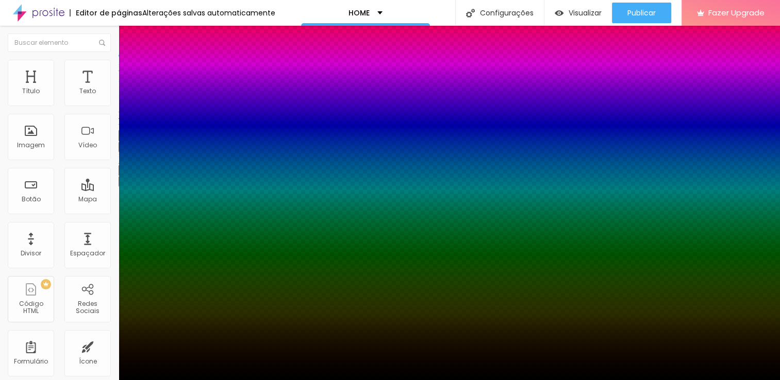
type input "76"
type input "82"
type input "90"
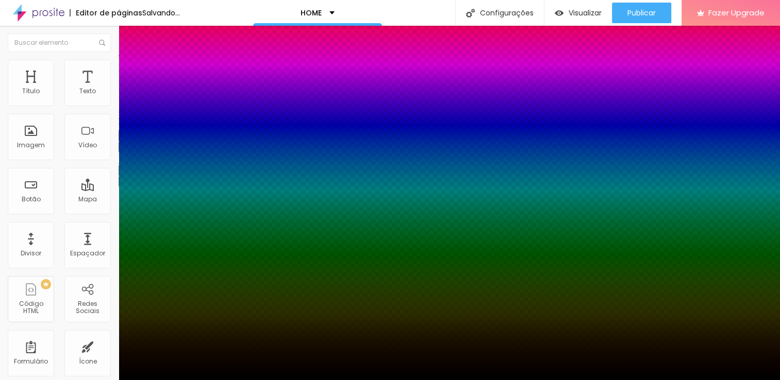
type input "99"
type input "100"
type input "57"
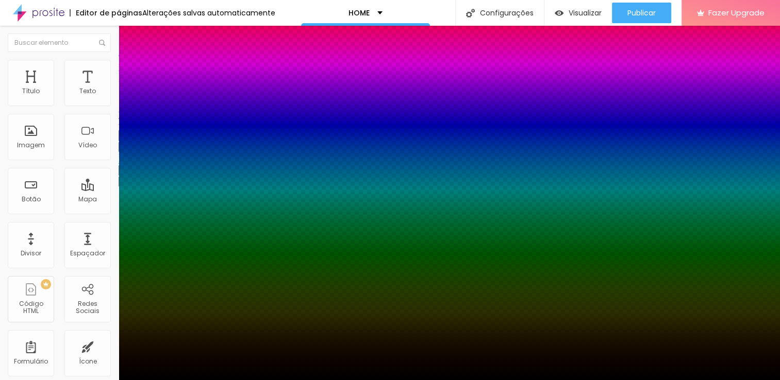
type input "57"
type input "35"
type input "28"
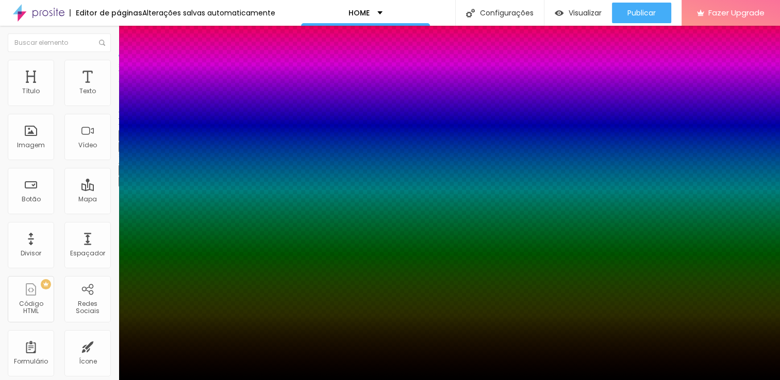
type input "23"
type input "18"
type input "16"
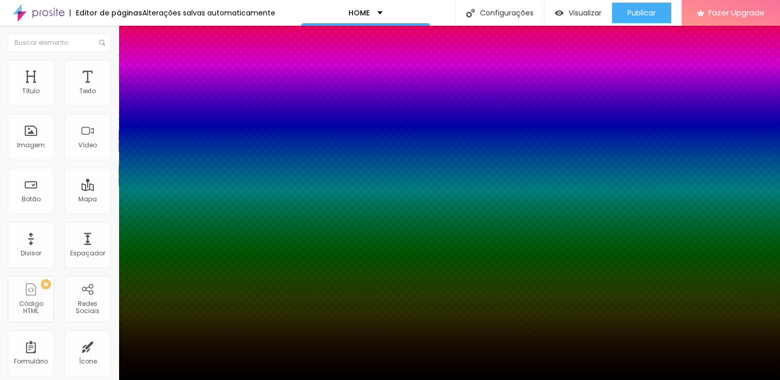
type input "16"
type input "12"
type input "10"
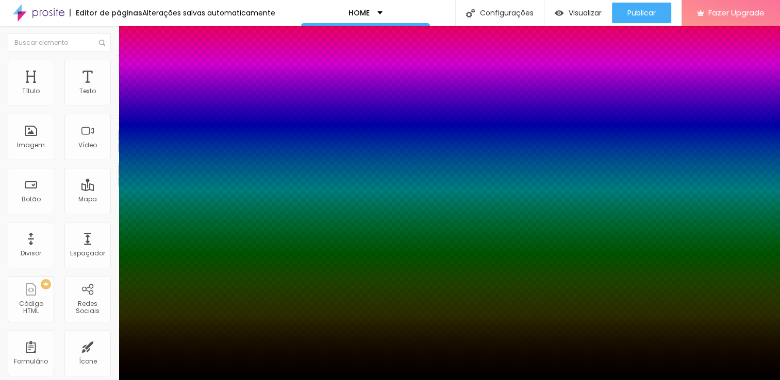
type input "7"
type input "3"
type input "0"
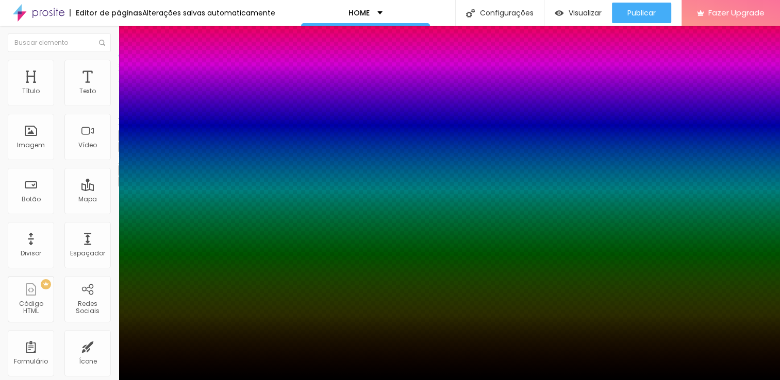
type input "0"
type input "2"
type input "3"
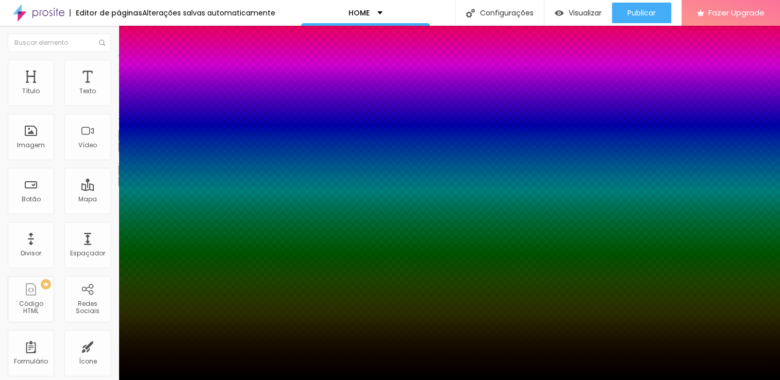
type input "5"
type input "7"
type input "9"
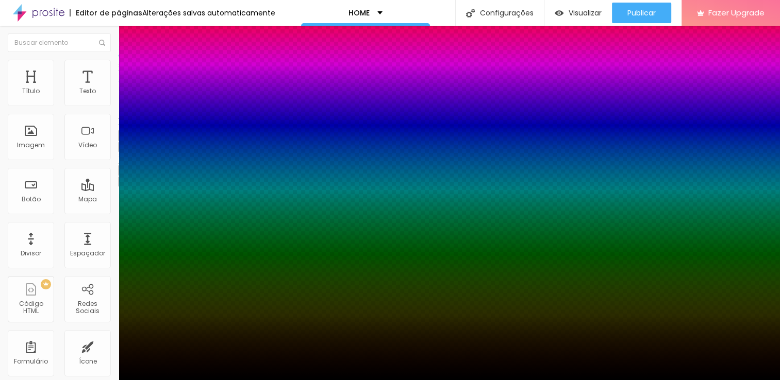
type input "9"
type input "7"
type input "5"
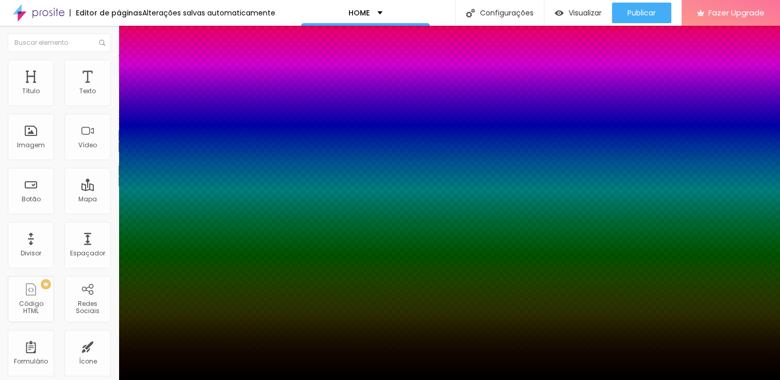
type input "3"
type input "2"
type input "0"
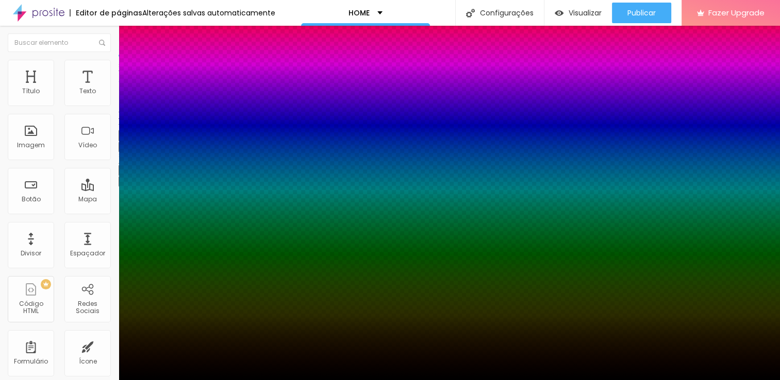
type input "0"
type input "2"
type input "3"
type input "2"
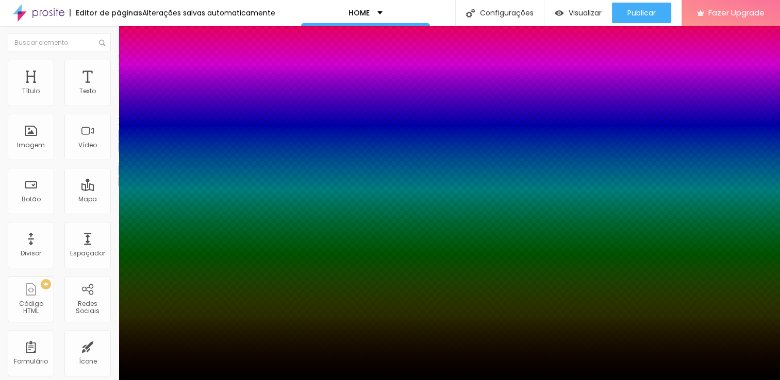
type input "2"
click at [64, 380] on div at bounding box center [390, 380] width 780 height 0
